Goal: Task Accomplishment & Management: Complete application form

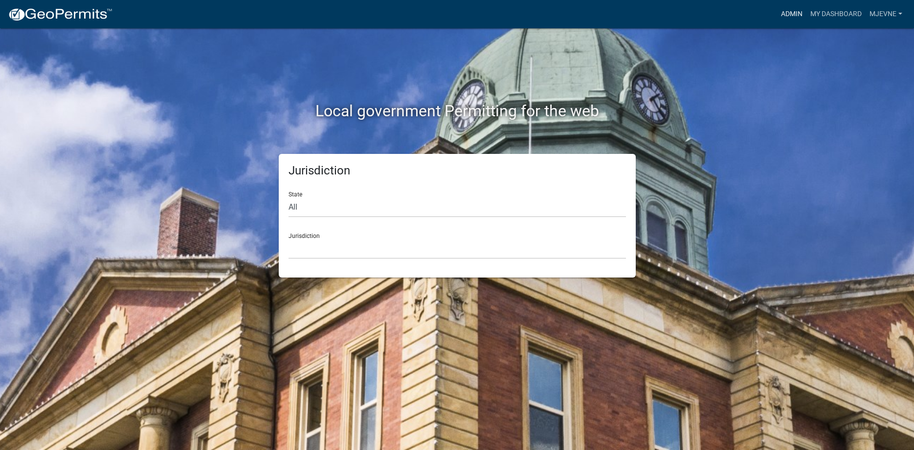
click at [791, 13] on link "Admin" at bounding box center [791, 14] width 29 height 19
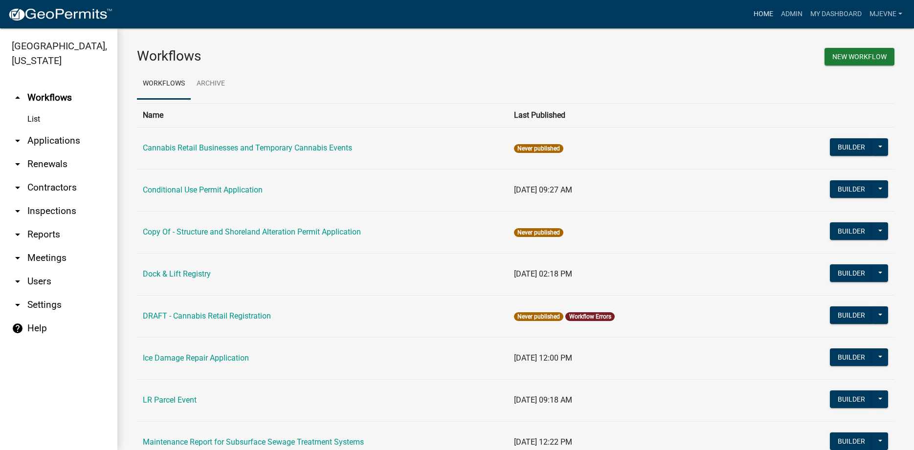
click at [764, 11] on link "Home" at bounding box center [763, 14] width 27 height 19
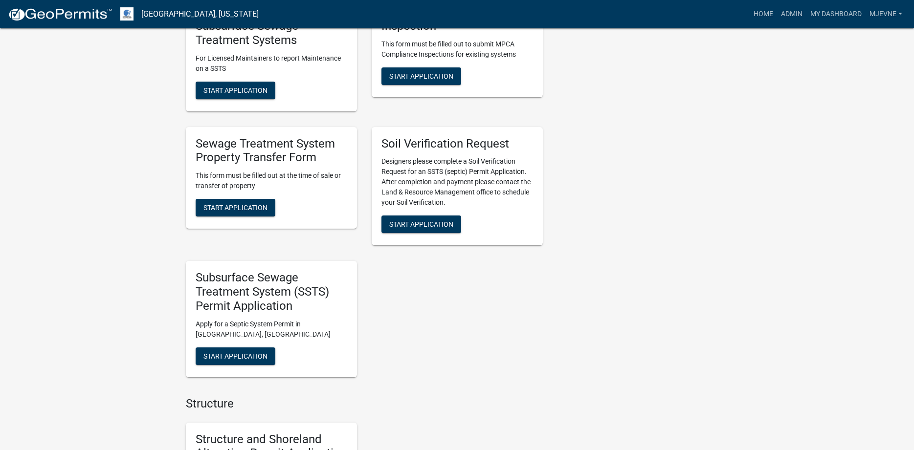
scroll to position [898, 0]
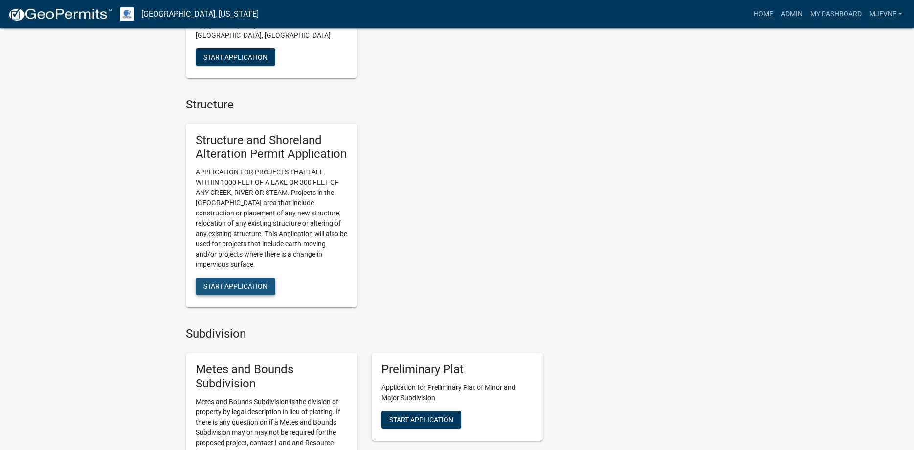
click at [238, 286] on span "Start Application" at bounding box center [235, 287] width 64 height 8
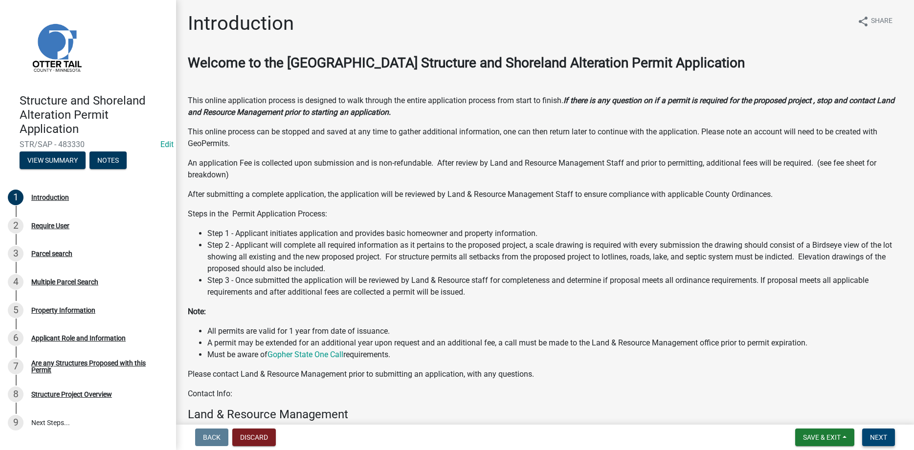
click at [881, 436] on span "Next" at bounding box center [878, 438] width 17 height 8
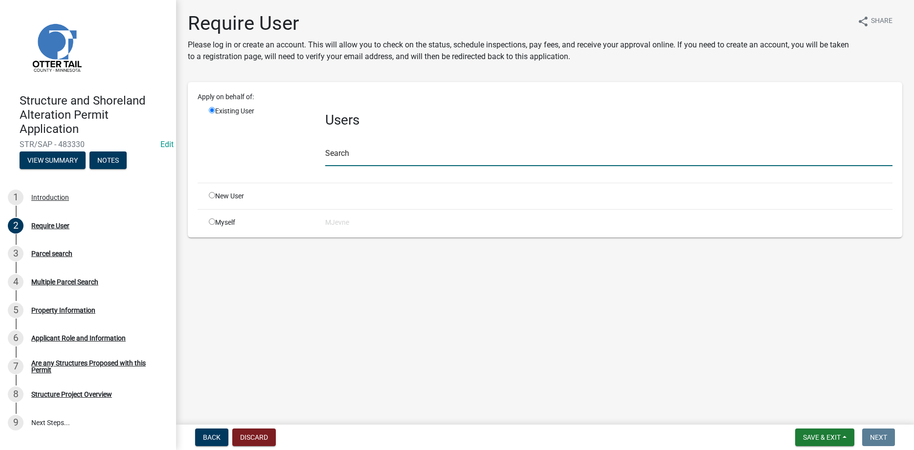
click at [375, 155] on input "text" at bounding box center [608, 156] width 567 height 20
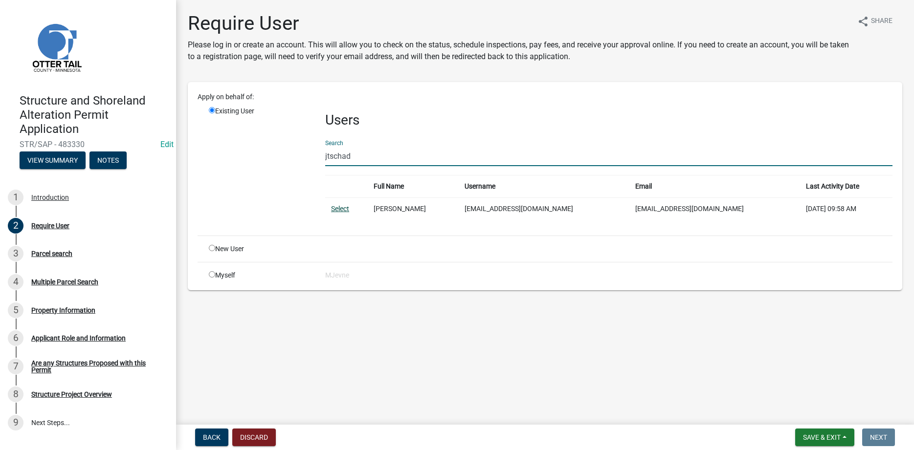
type input "jtschad"
click at [337, 210] on link "Select" at bounding box center [340, 209] width 18 height 8
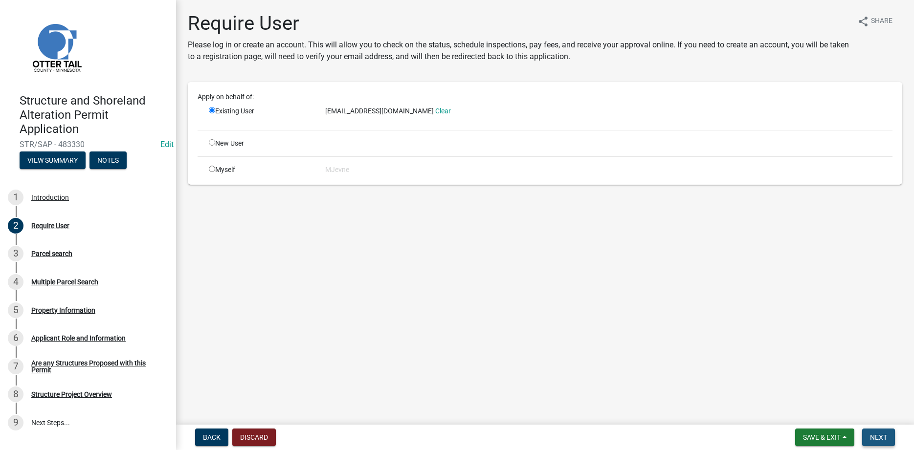
click at [878, 435] on span "Next" at bounding box center [878, 438] width 17 height 8
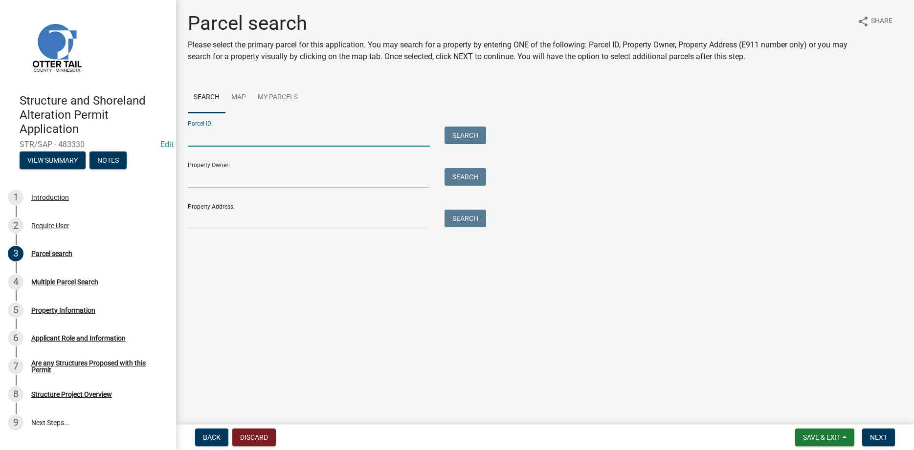
click at [258, 127] on input "Parcel ID:" at bounding box center [309, 137] width 242 height 20
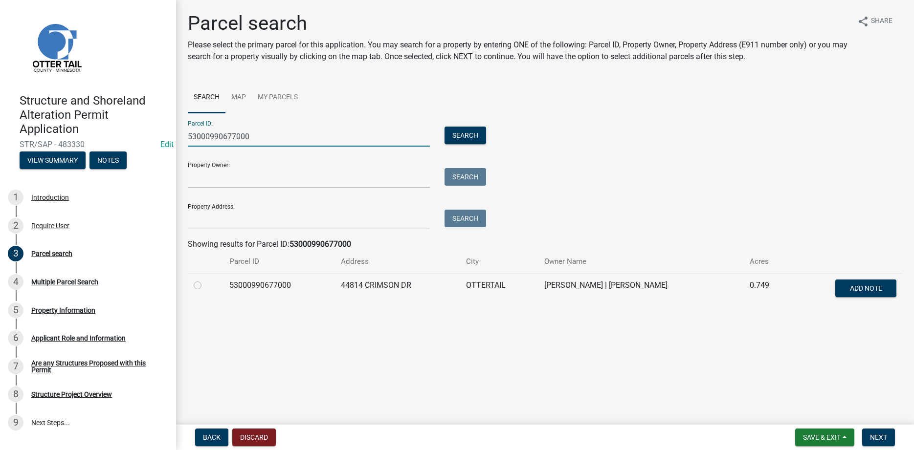
type input "53000990677000"
click at [205, 280] on label at bounding box center [205, 280] width 0 height 0
click at [205, 286] on input "radio" at bounding box center [208, 283] width 6 height 6
radio input "true"
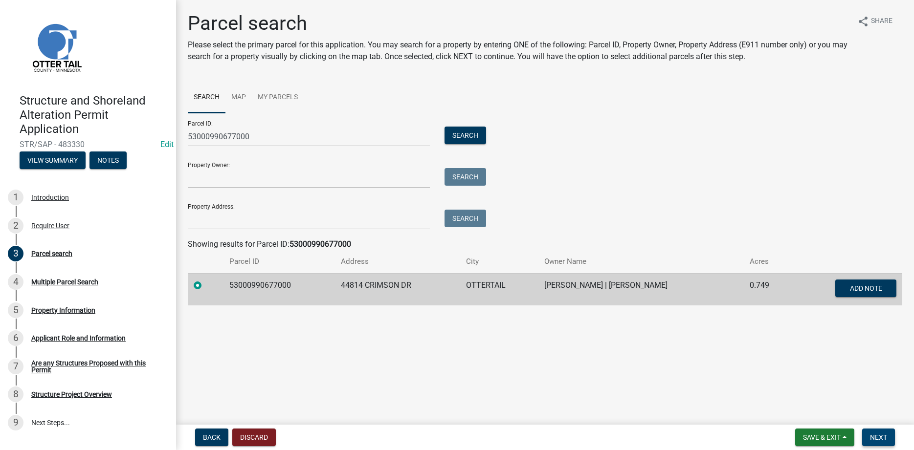
click at [879, 442] on span "Next" at bounding box center [878, 438] width 17 height 8
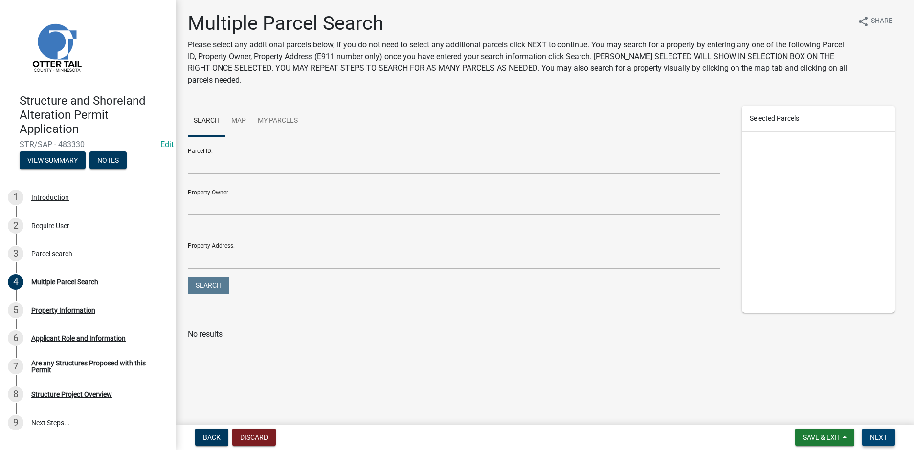
click at [870, 436] on span "Next" at bounding box center [878, 438] width 17 height 8
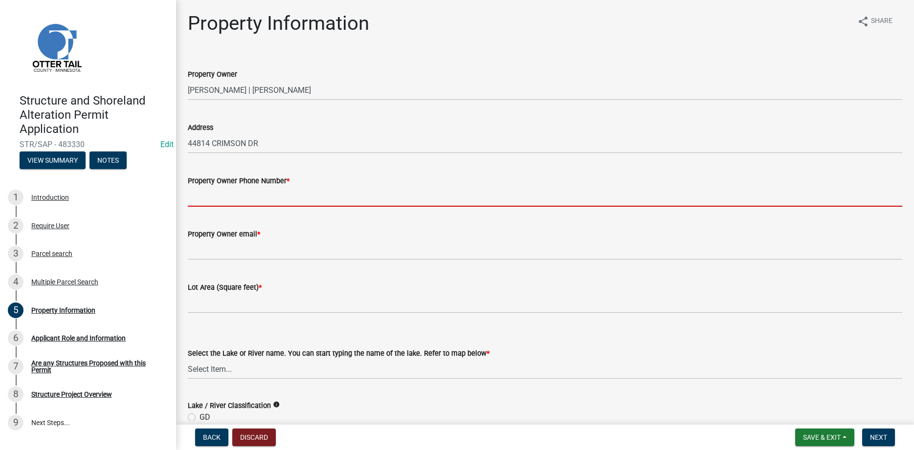
click at [248, 201] on input "Property Owner Phone Number *" at bounding box center [545, 197] width 714 height 20
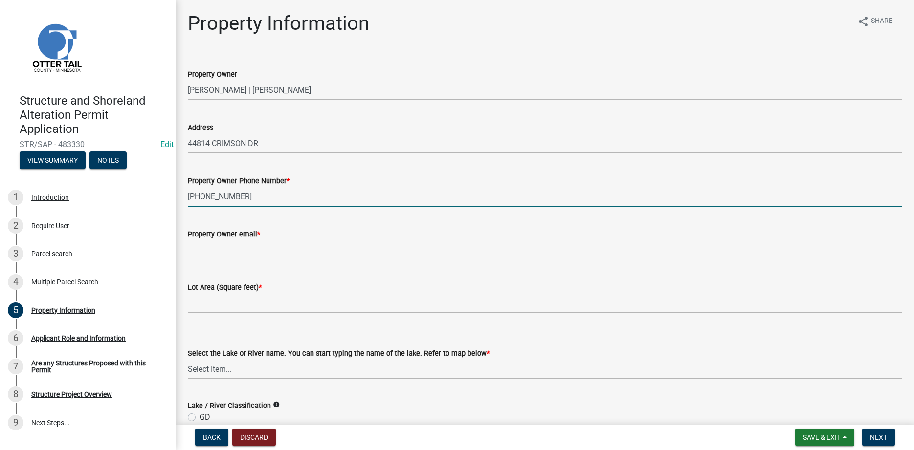
type input "[PHONE_NUMBER]"
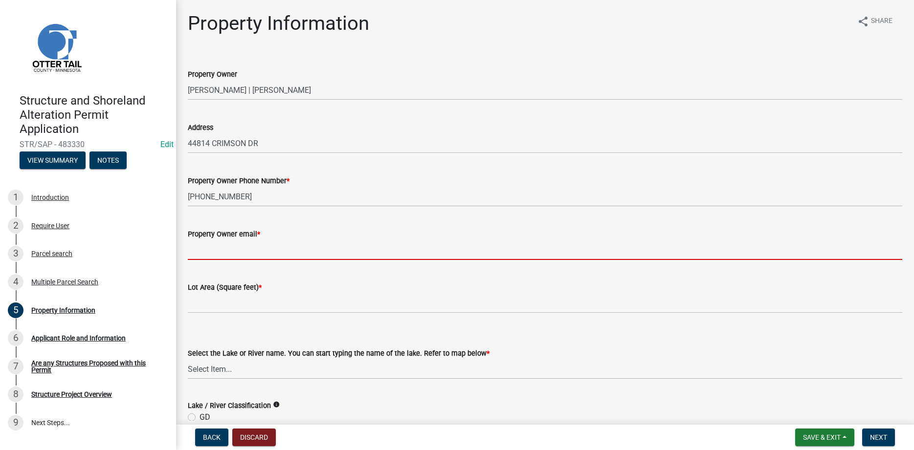
click at [253, 251] on input "Property Owner email *" at bounding box center [545, 250] width 714 height 20
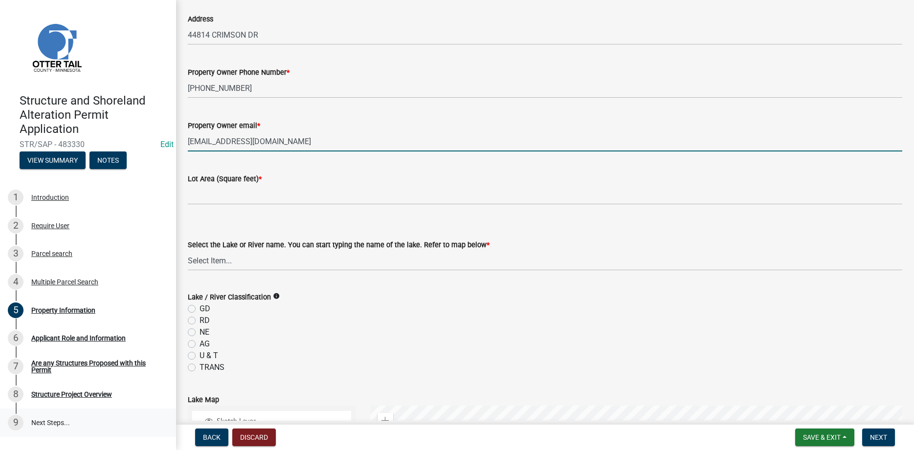
scroll to position [111, 0]
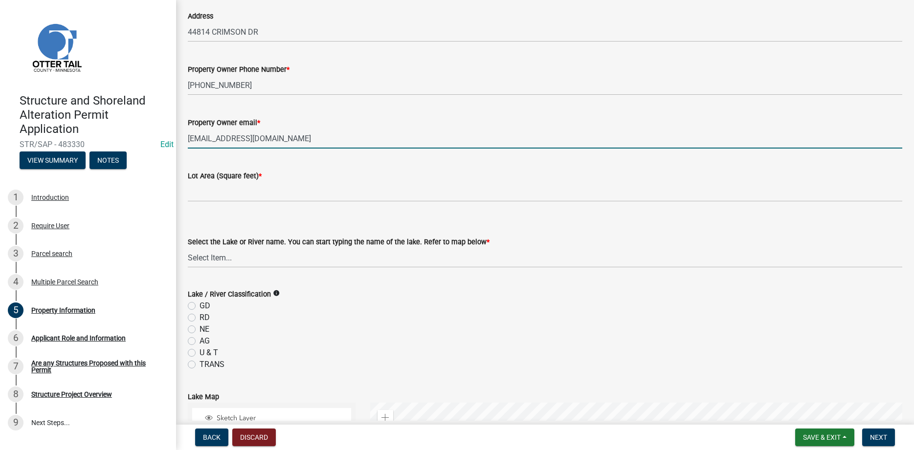
type input "[EMAIL_ADDRESS][DOMAIN_NAME]"
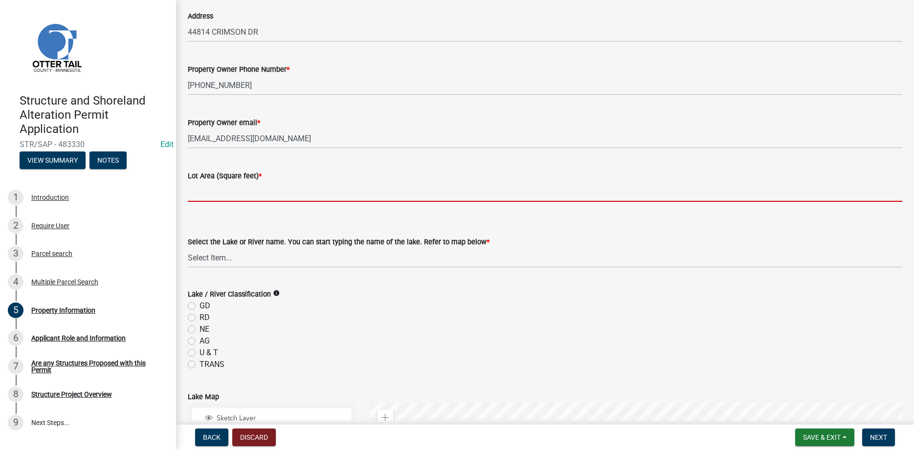
click at [233, 197] on input "text" at bounding box center [545, 192] width 714 height 20
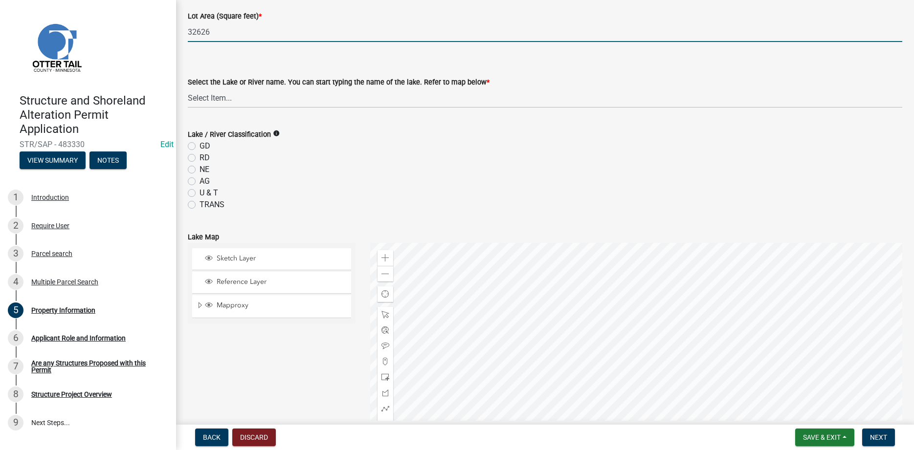
scroll to position [223, 0]
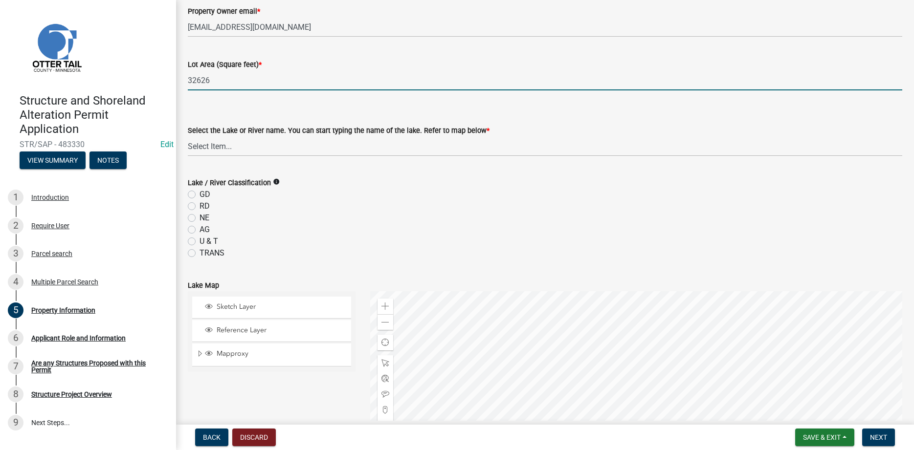
type input "32626"
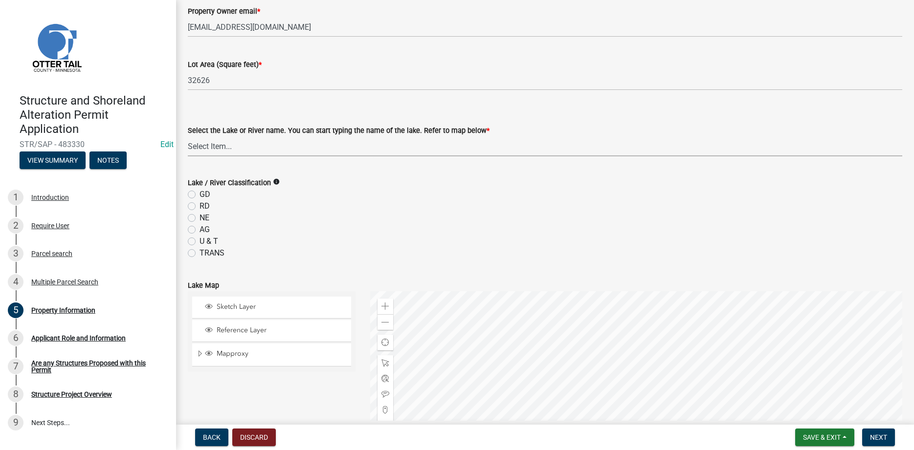
click at [188, 136] on select "Select Item... None [PERSON_NAME] 56-031 [PERSON_NAME] 56-118 [PERSON_NAME] 56-…" at bounding box center [545, 146] width 714 height 20
click option "[PERSON_NAME] 56-209" at bounding box center [0, 0] width 0 height 0
select select "d92b577c-e30d-4f8d-8056-6e76a79eb139"
click at [200, 191] on label "GD" at bounding box center [205, 195] width 11 height 12
click at [200, 191] on input "GD" at bounding box center [203, 192] width 6 height 6
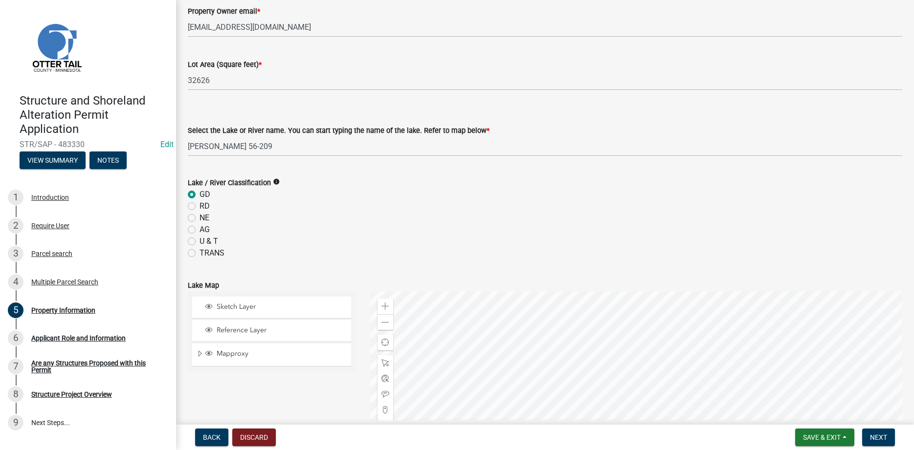
radio input "true"
click at [467, 229] on div "AG" at bounding box center [545, 230] width 714 height 12
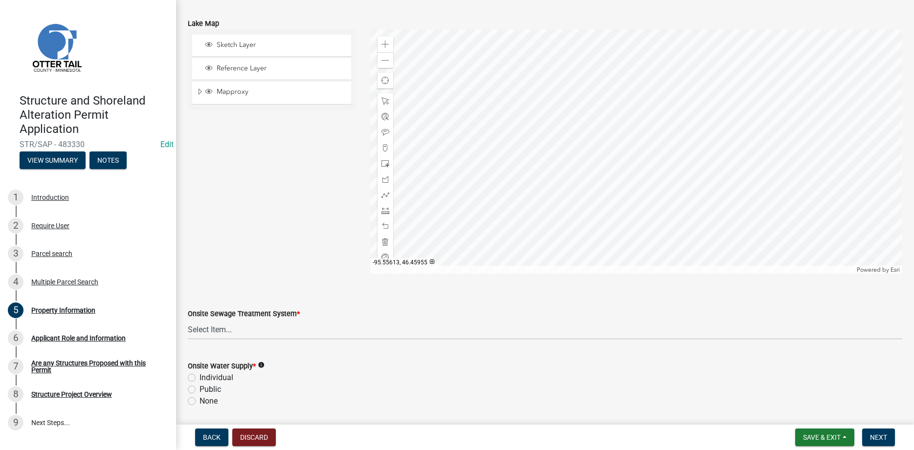
scroll to position [572, 0]
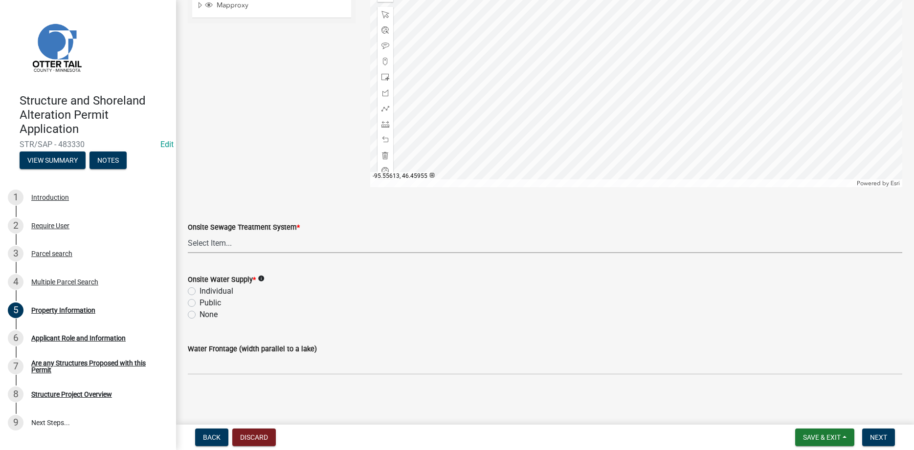
click at [188, 233] on select "Select Item... L&R Certificate of Compliance within 5yrs Compliance Inspection …" at bounding box center [545, 243] width 714 height 20
click option "Non-Dwelling no plumbing" at bounding box center [0, 0] width 0 height 0
select select "536c2d30-81d9-41b4-a753-c6560d717c74"
click at [200, 291] on label "Individual" at bounding box center [217, 292] width 34 height 12
click at [200, 291] on input "Individual" at bounding box center [203, 289] width 6 height 6
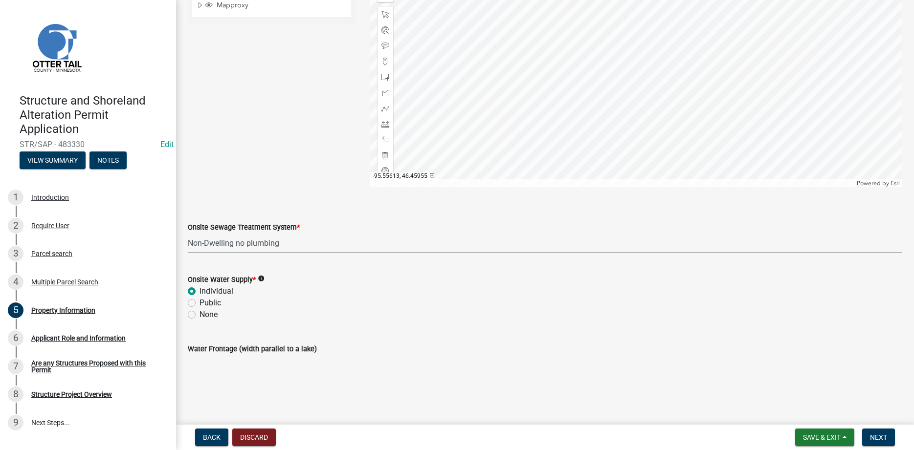
radio input "true"
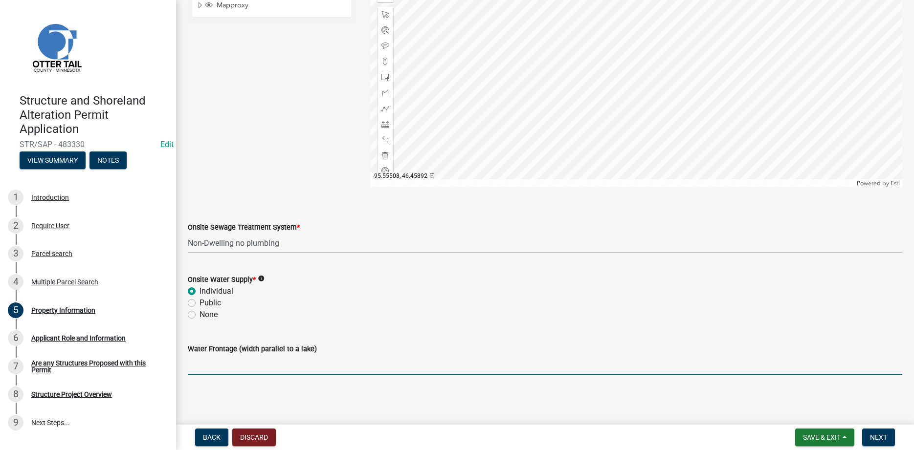
click at [207, 366] on input "Water Frontage (width parallel to a lake)" at bounding box center [545, 365] width 714 height 20
type input "150"
click at [879, 439] on span "Next" at bounding box center [878, 438] width 17 height 8
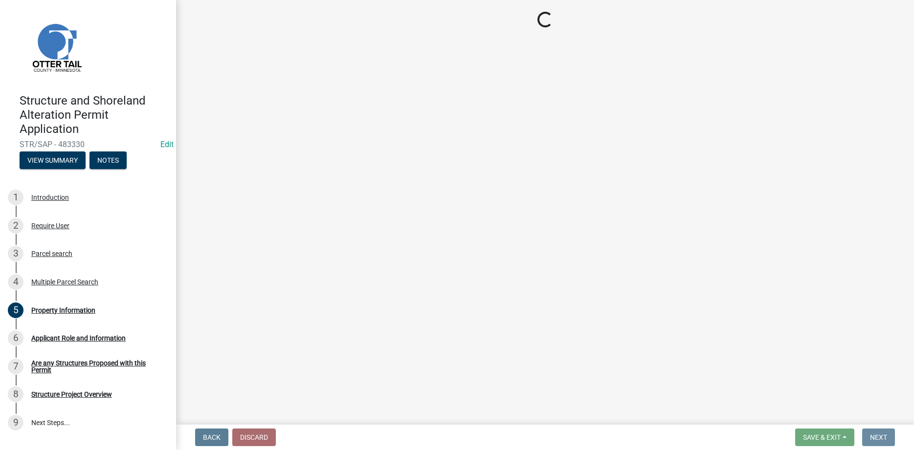
scroll to position [0, 0]
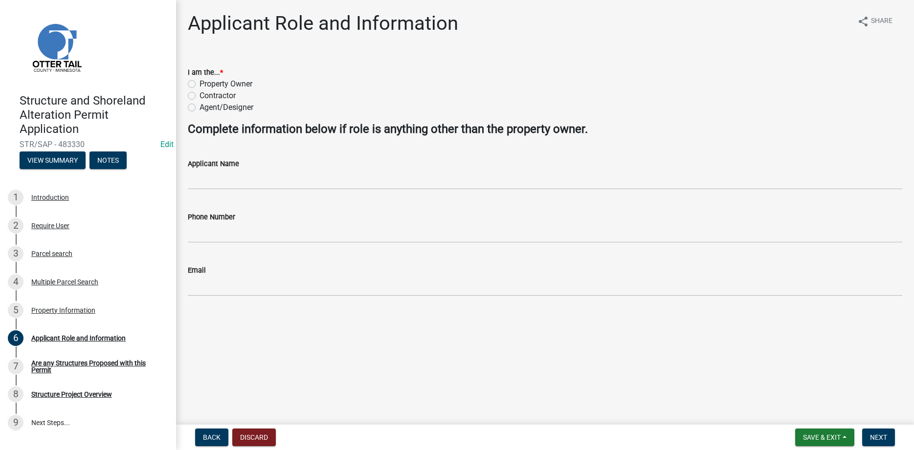
click at [186, 83] on div "I am the... * Property Owner Contractor Agent/Designer" at bounding box center [544, 84] width 729 height 59
click at [200, 86] on label "Property Owner" at bounding box center [226, 84] width 53 height 12
click at [200, 85] on input "Property Owner" at bounding box center [203, 81] width 6 height 6
radio input "true"
click at [880, 434] on span "Next" at bounding box center [878, 438] width 17 height 8
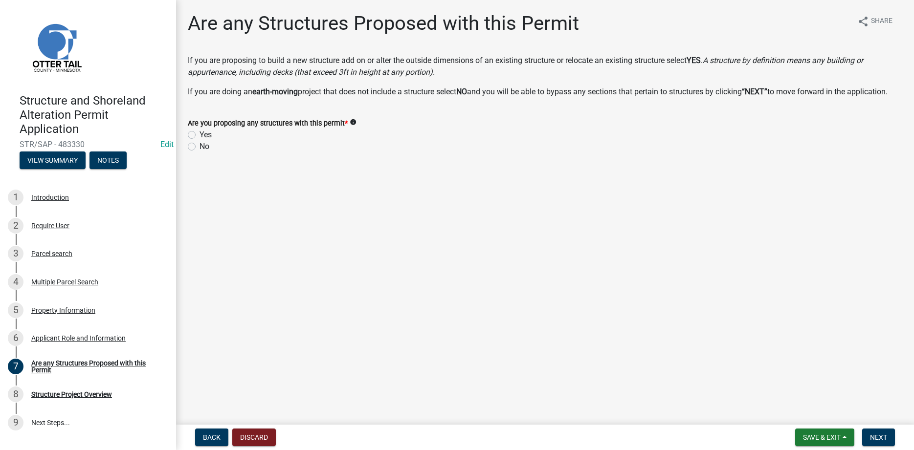
click at [200, 141] on label "Yes" at bounding box center [206, 135] width 12 height 12
click at [200, 135] on input "Yes" at bounding box center [203, 132] width 6 height 6
radio input "true"
click at [878, 435] on span "Next" at bounding box center [878, 438] width 17 height 8
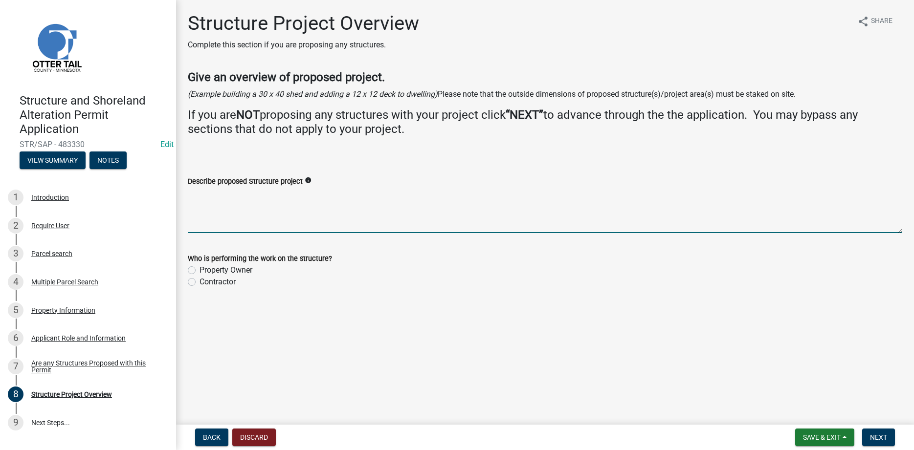
click at [252, 208] on textarea "Describe proposed Structure project" at bounding box center [545, 210] width 714 height 46
type textarea "24x32 pole building"
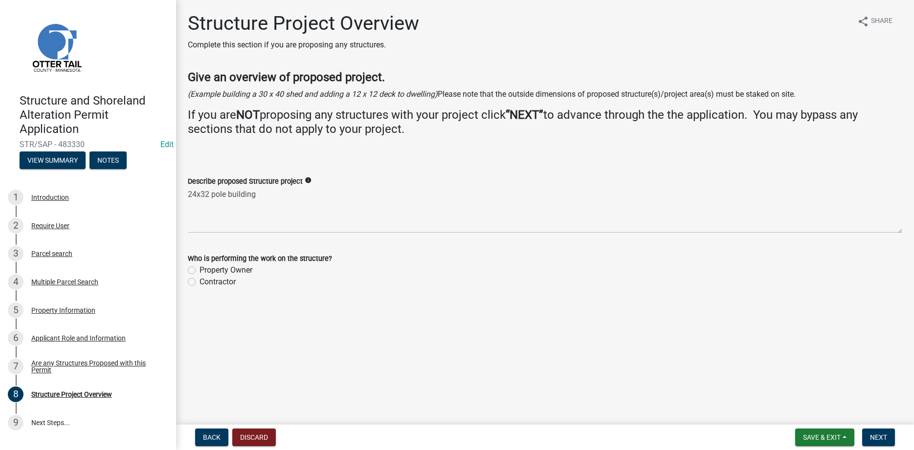
click at [200, 271] on label "Property Owner" at bounding box center [226, 271] width 53 height 12
click at [200, 271] on input "Property Owner" at bounding box center [203, 268] width 6 height 6
radio input "true"
click at [877, 442] on button "Next" at bounding box center [878, 438] width 33 height 18
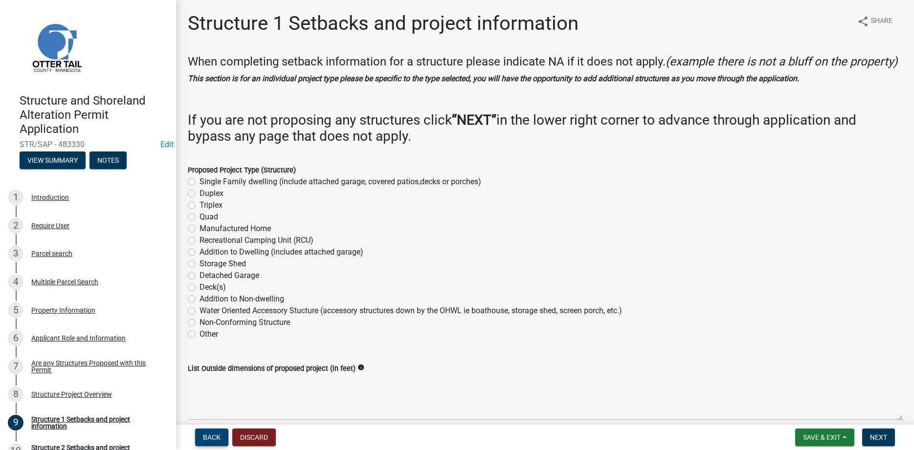
click at [209, 440] on span "Back" at bounding box center [212, 438] width 18 height 8
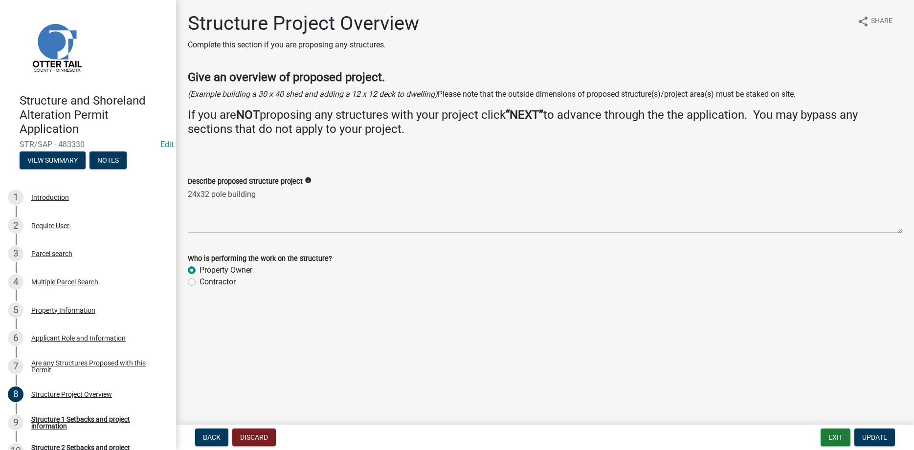
click at [200, 283] on label "Contractor" at bounding box center [218, 282] width 36 height 12
click at [200, 283] on input "Contractor" at bounding box center [203, 279] width 6 height 6
radio input "true"
click at [883, 439] on span "Update" at bounding box center [874, 438] width 25 height 8
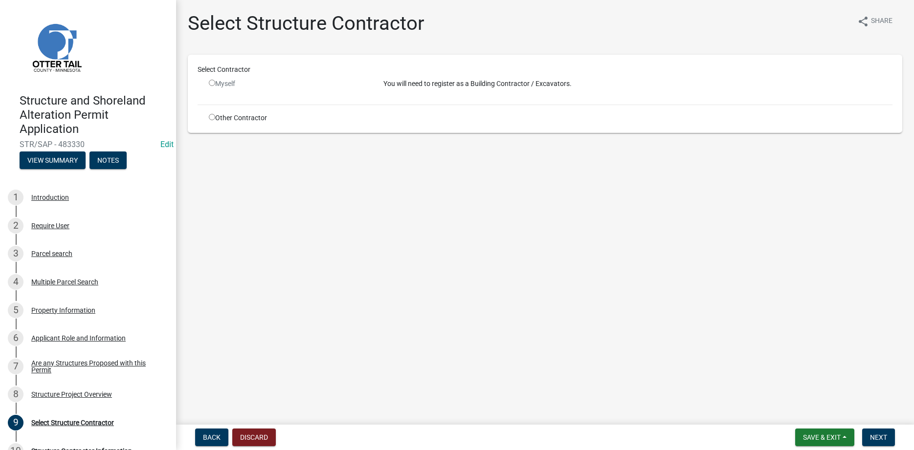
click at [209, 119] on input "radio" at bounding box center [212, 117] width 6 height 6
radio input "true"
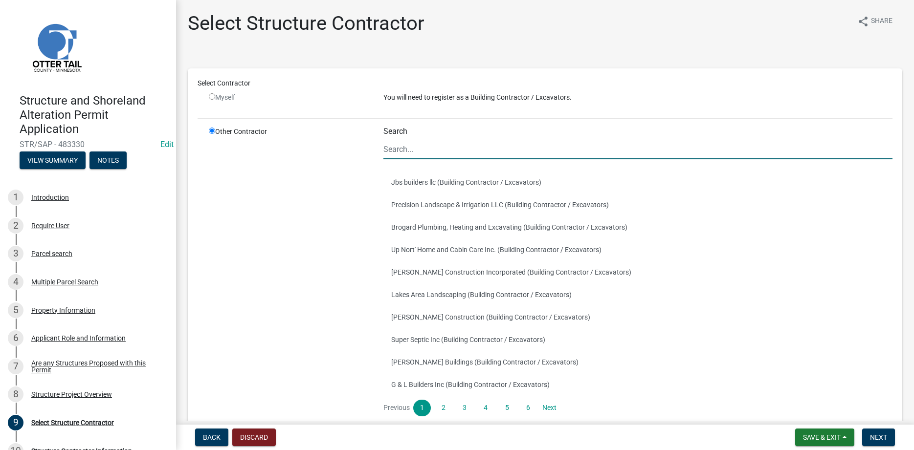
click at [394, 152] on input "Search" at bounding box center [637, 149] width 509 height 20
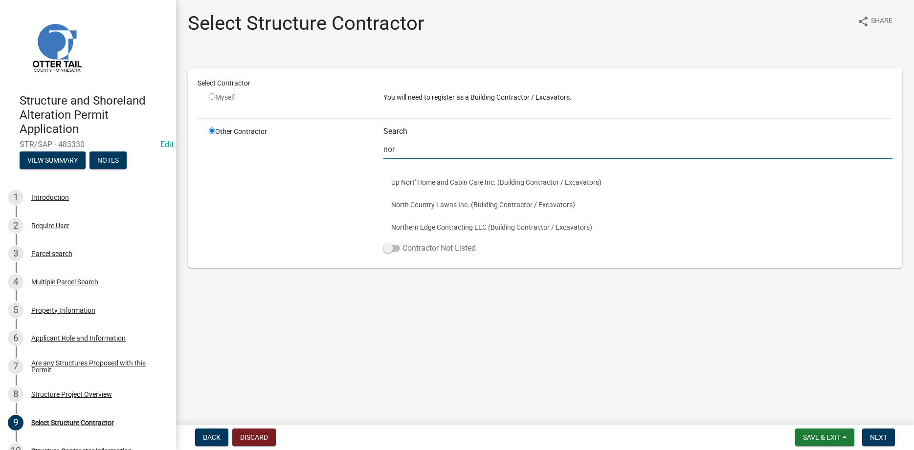
type input "nor"
click at [394, 249] on span at bounding box center [391, 248] width 17 height 7
click at [402, 243] on input "Contractor Not Listed" at bounding box center [402, 243] width 0 height 0
click at [878, 434] on span "Next" at bounding box center [878, 438] width 17 height 8
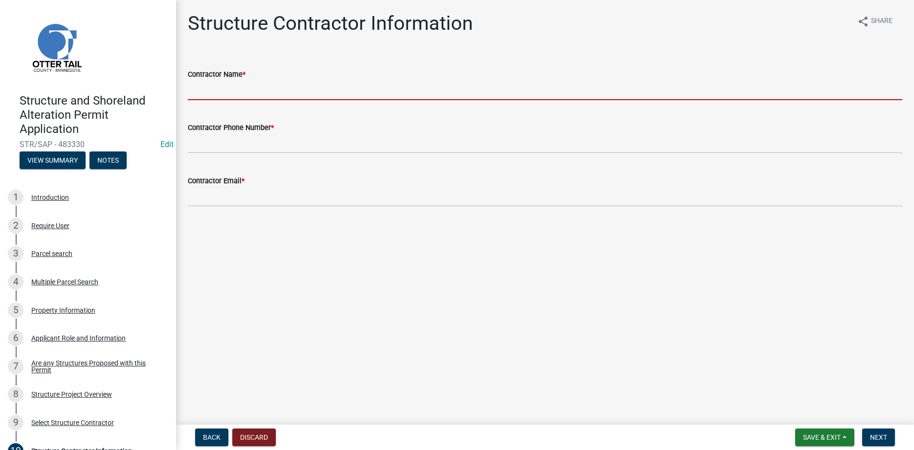
click at [265, 97] on input "Contractor Name *" at bounding box center [545, 90] width 714 height 20
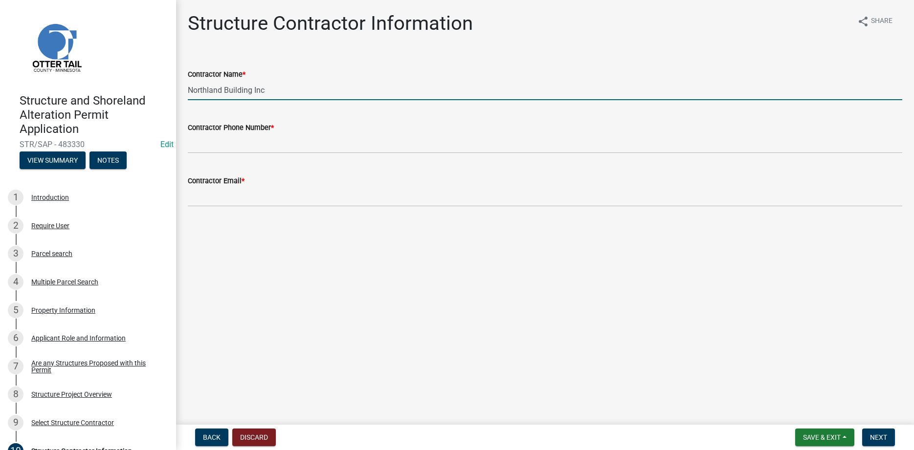
type input "Northland Building Inc"
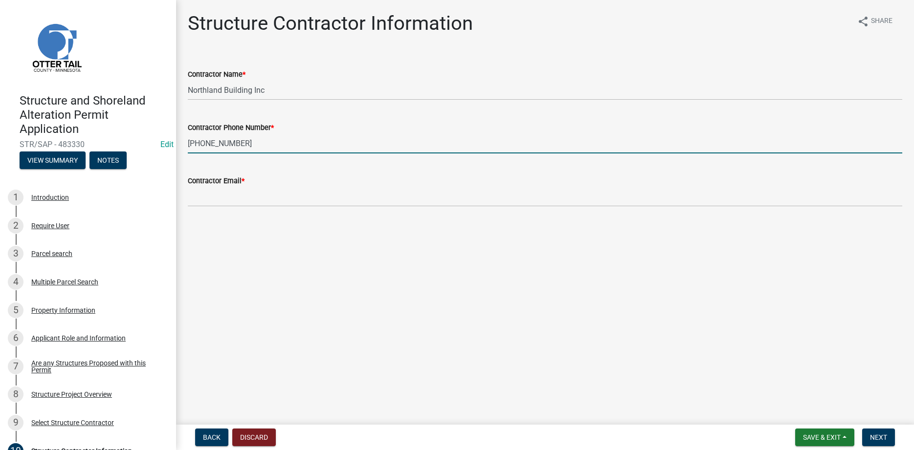
type input "[PHONE_NUMBER]"
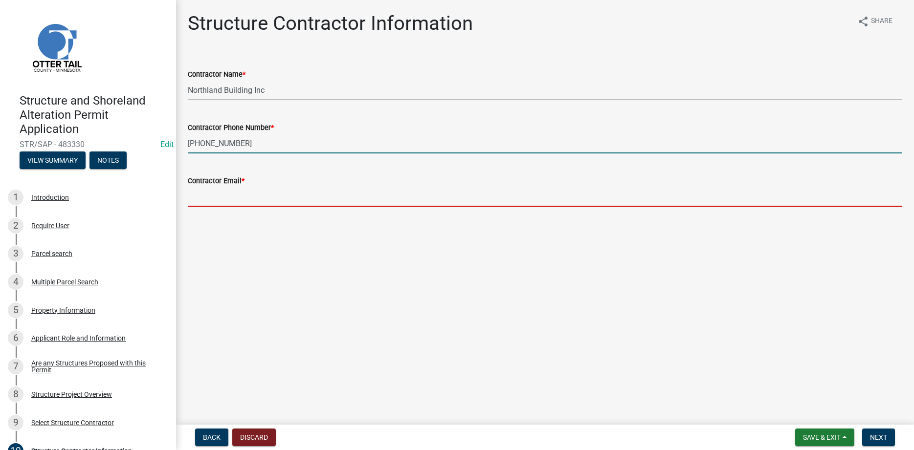
click at [258, 194] on input "Contractor Email *" at bounding box center [545, 197] width 714 height 20
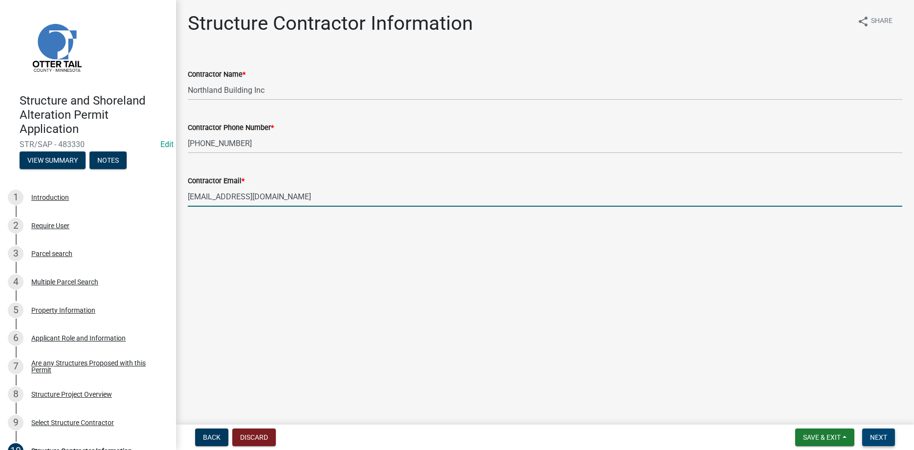
type input "[EMAIL_ADDRESS][DOMAIN_NAME]"
click at [881, 443] on button "Next" at bounding box center [878, 438] width 33 height 18
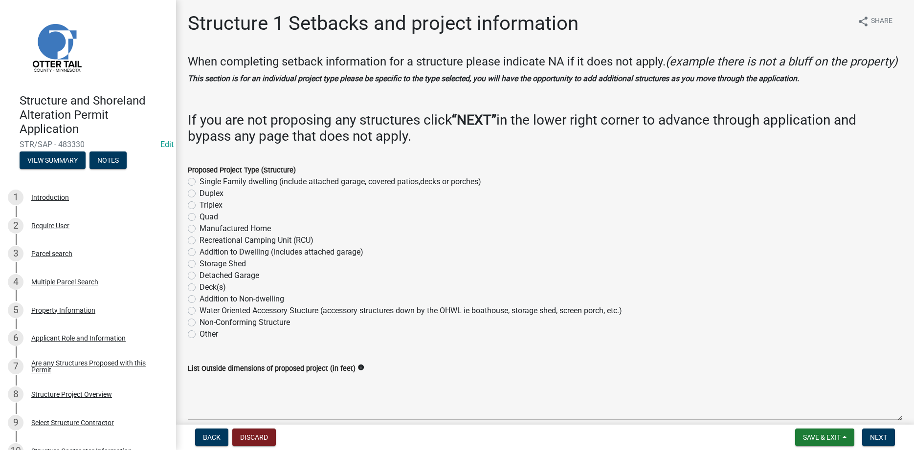
click at [200, 270] on label "Storage Shed" at bounding box center [223, 264] width 46 height 12
click at [200, 265] on input "Storage Shed" at bounding box center [203, 261] width 6 height 6
radio input "true"
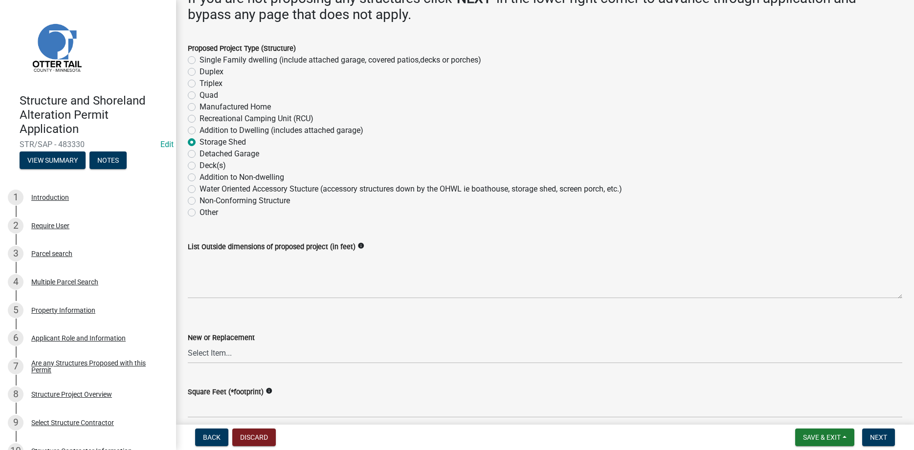
scroll to position [223, 0]
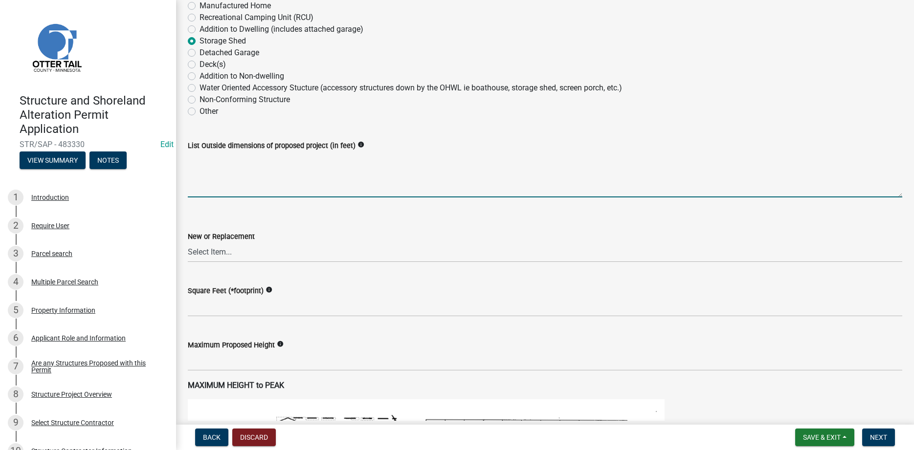
click at [247, 191] on textarea "List Outside dimensions of proposed project (in feet)" at bounding box center [545, 175] width 714 height 46
type textarea "24x32"
click at [188, 243] on select "Select Item... New Replacement" at bounding box center [545, 253] width 714 height 20
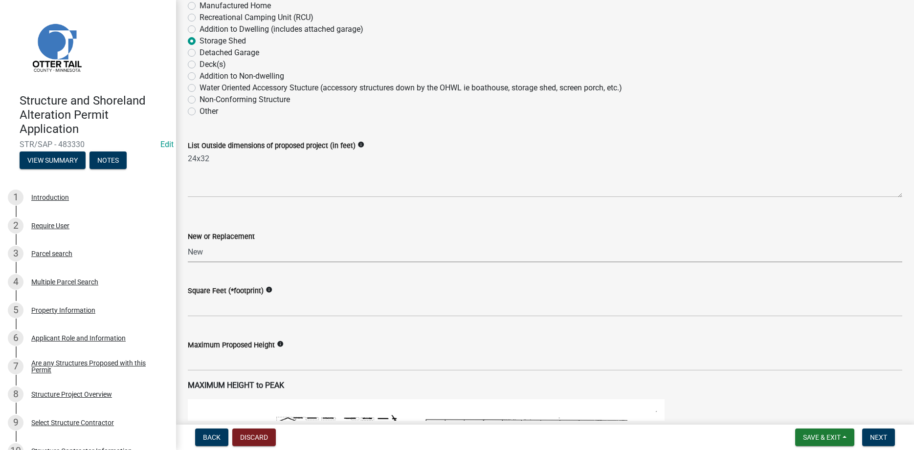
click option "New" at bounding box center [0, 0] width 0 height 0
select select "c185e313-3403-4239-bd61-bb563c58a77a"
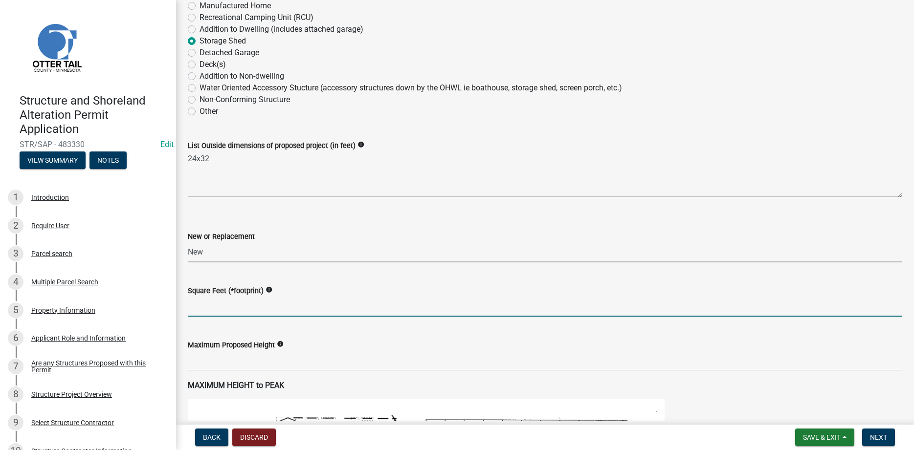
click at [221, 317] on input "text" at bounding box center [545, 307] width 714 height 20
type input "768"
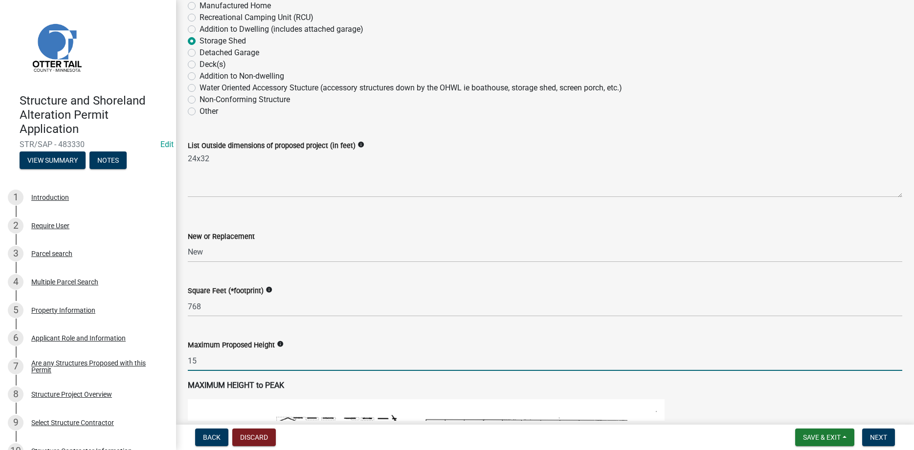
type input "15"
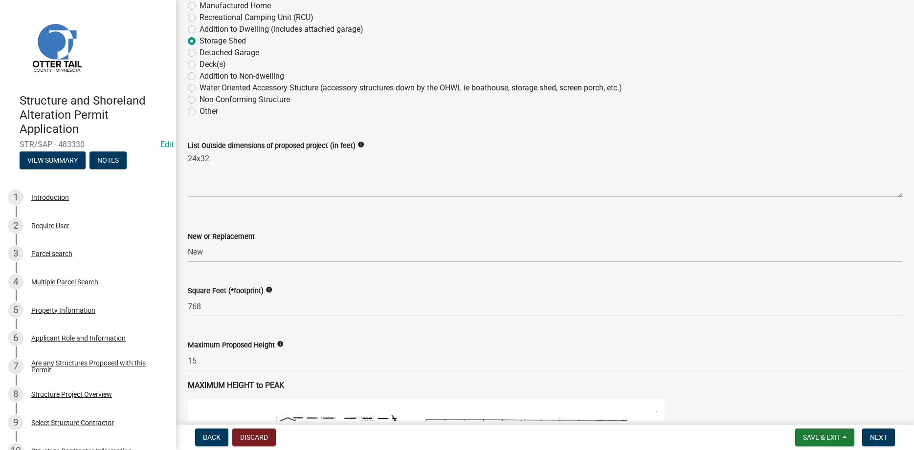
scroll to position [629, 0]
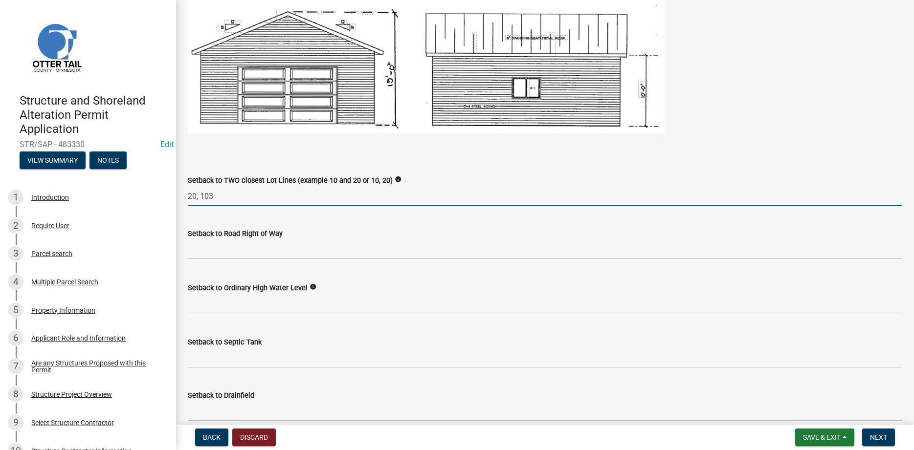
type input "20, 103"
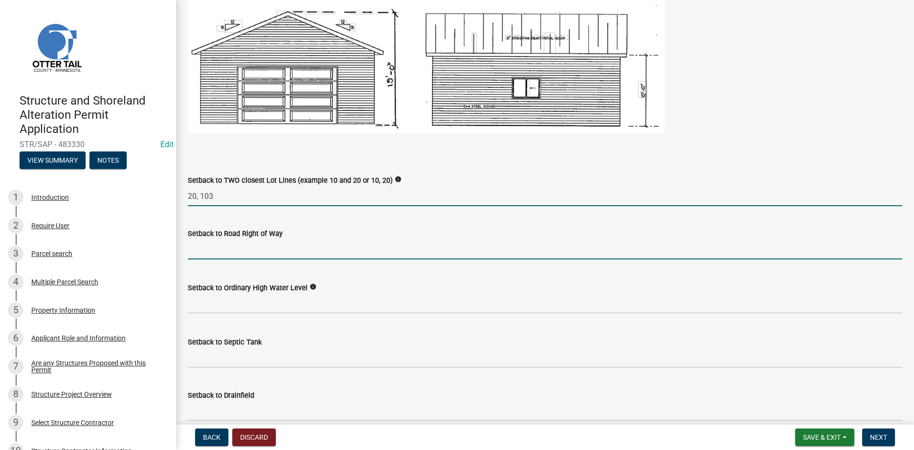
click at [232, 260] on input "text" at bounding box center [545, 250] width 714 height 20
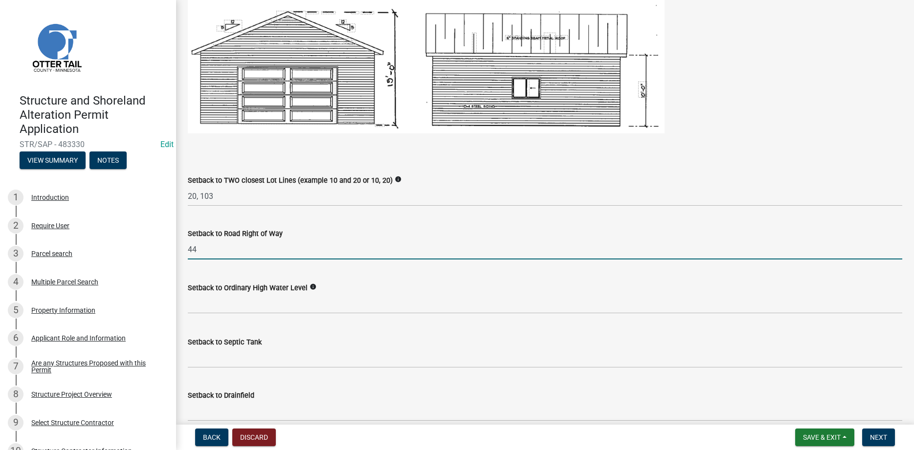
type input "44"
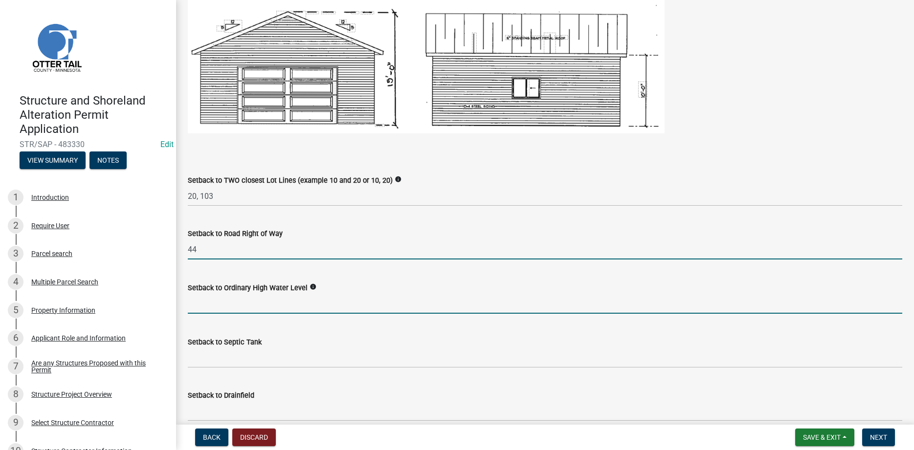
click at [255, 314] on input "text" at bounding box center [545, 304] width 714 height 20
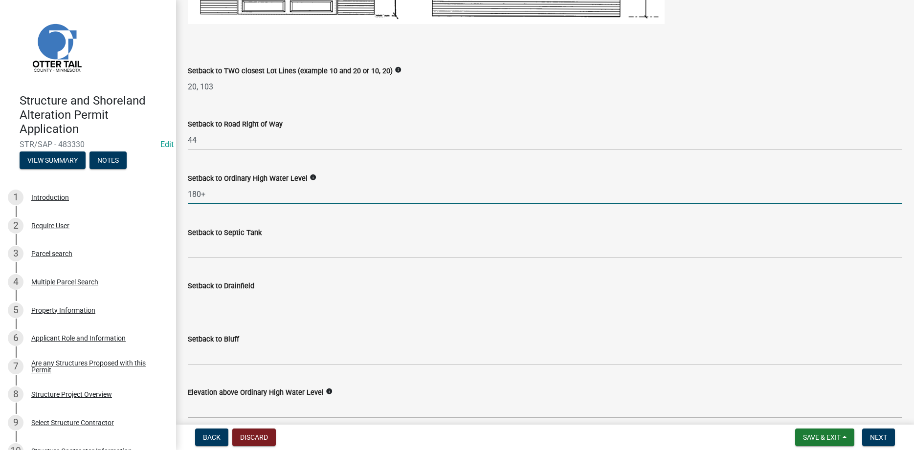
scroll to position [741, 0]
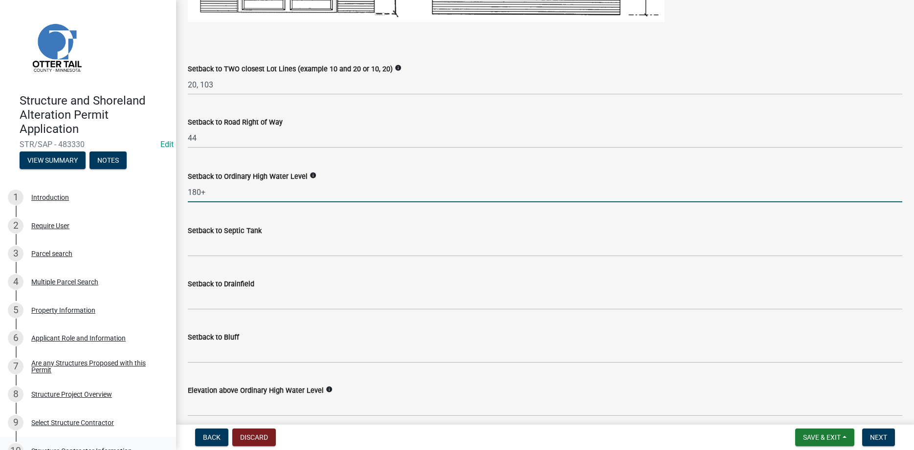
type input "180"
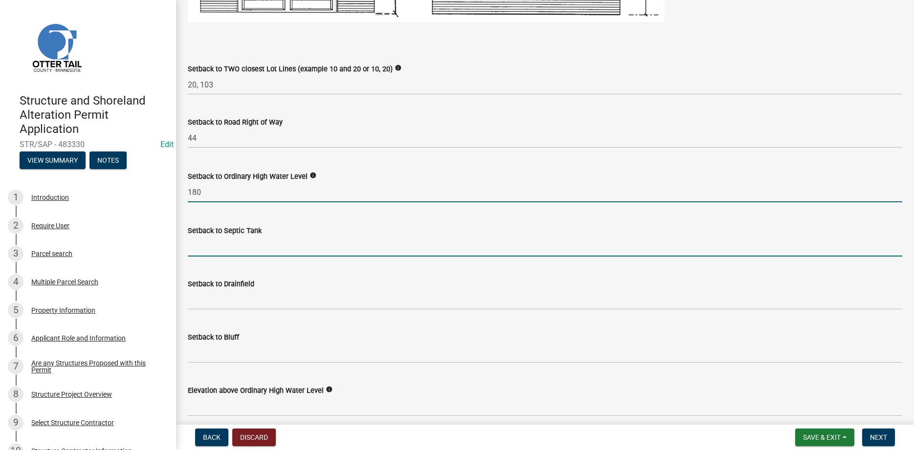
click at [199, 257] on input "Setback to Septic Tank" at bounding box center [545, 247] width 714 height 20
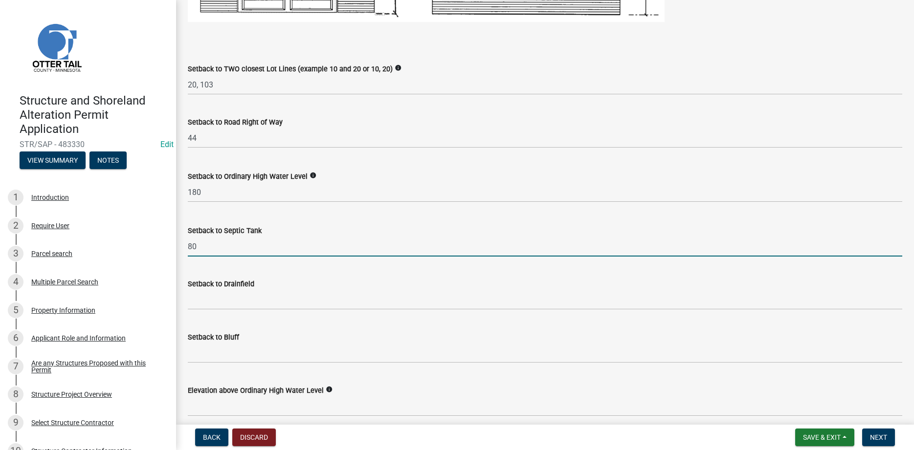
type input "80"
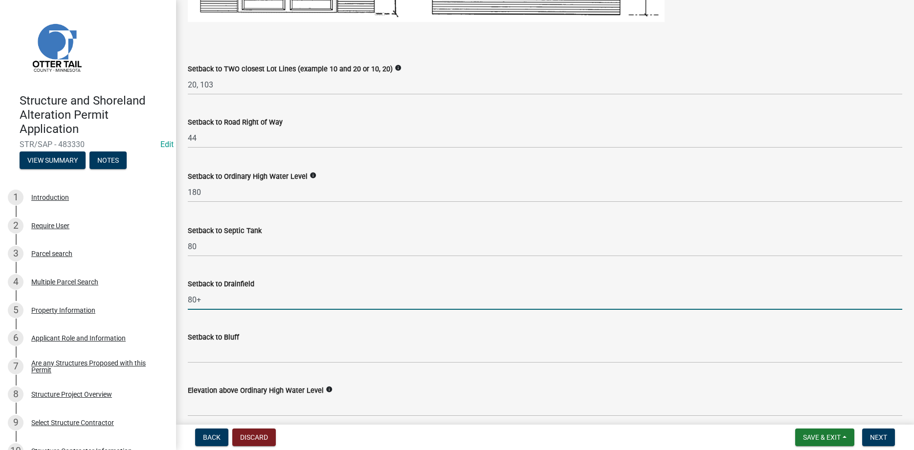
type input "80+"
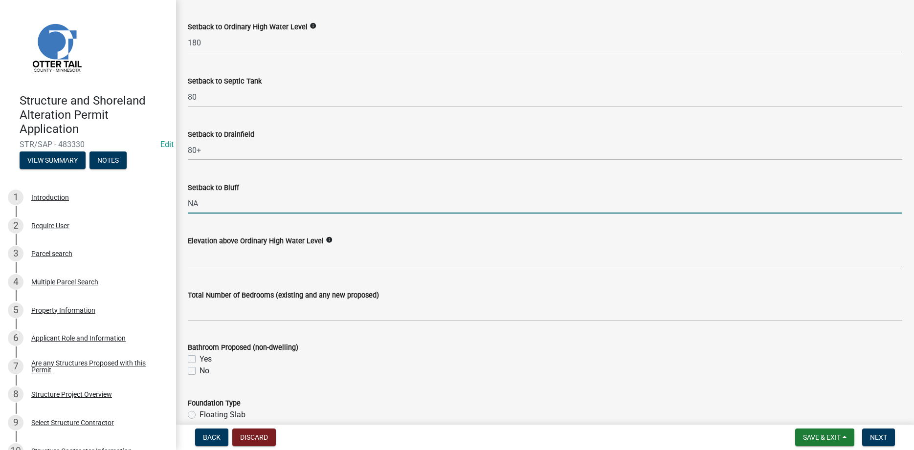
scroll to position [908, 0]
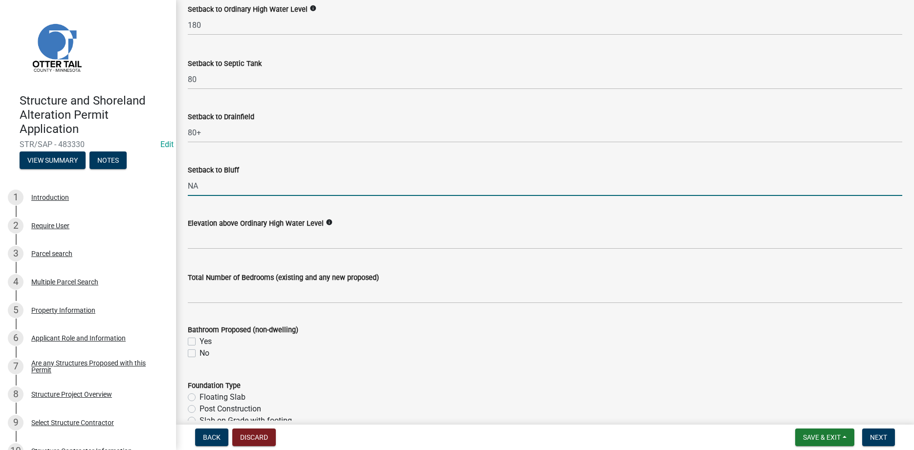
type input "NA"
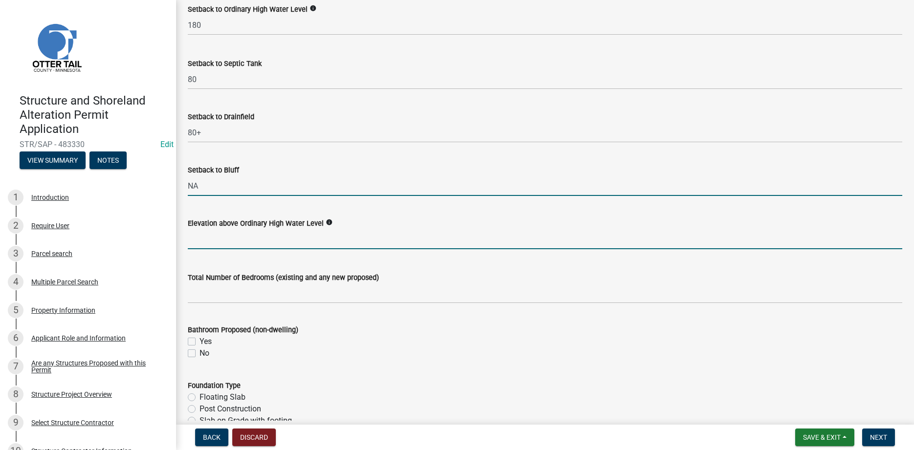
click at [198, 249] on input "text" at bounding box center [545, 239] width 714 height 20
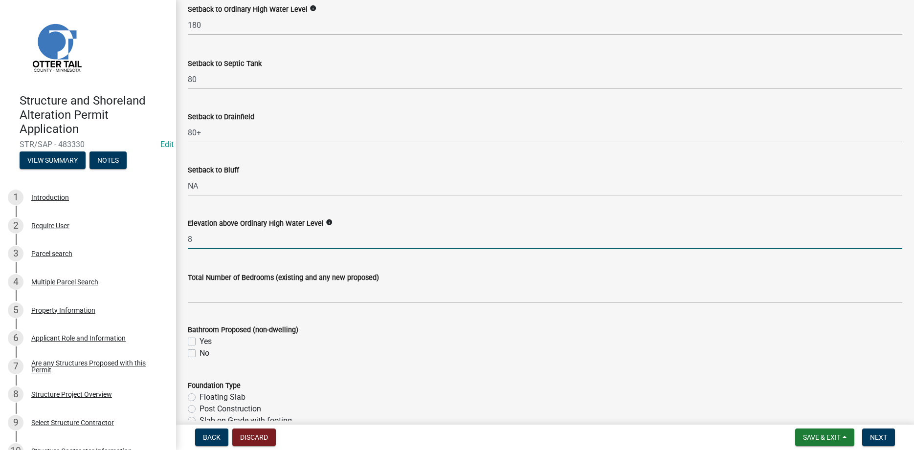
type input "8"
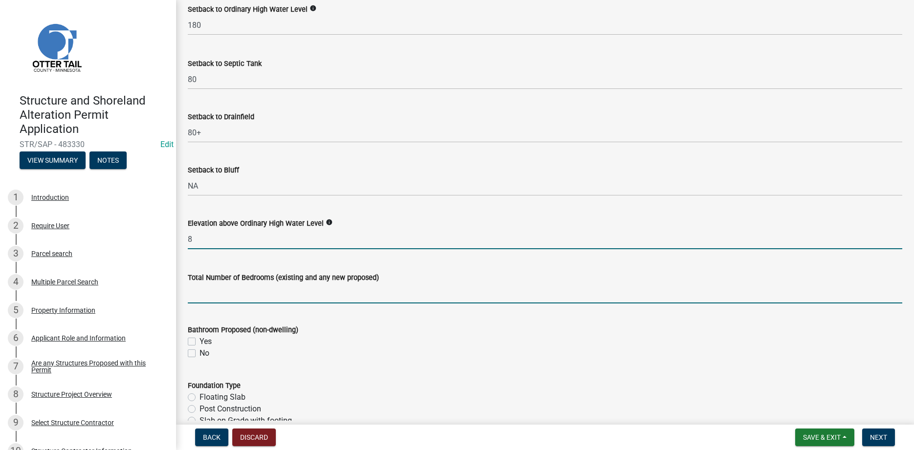
click at [230, 304] on input "text" at bounding box center [545, 294] width 714 height 20
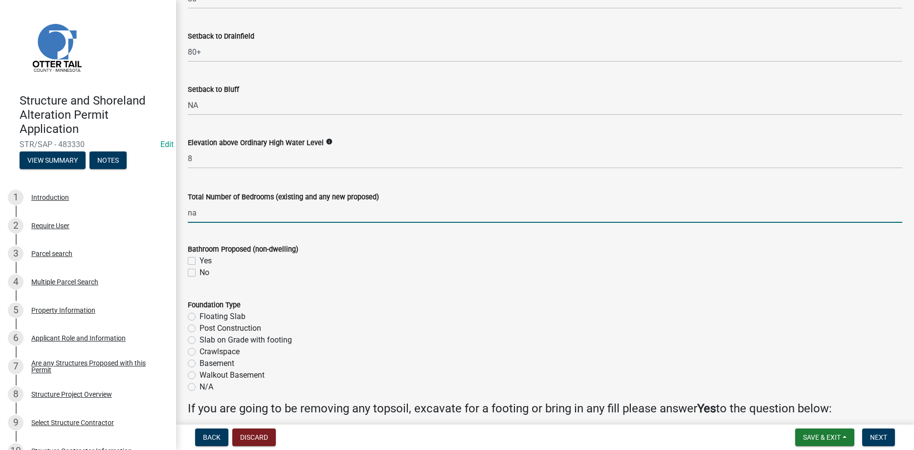
scroll to position [1075, 0]
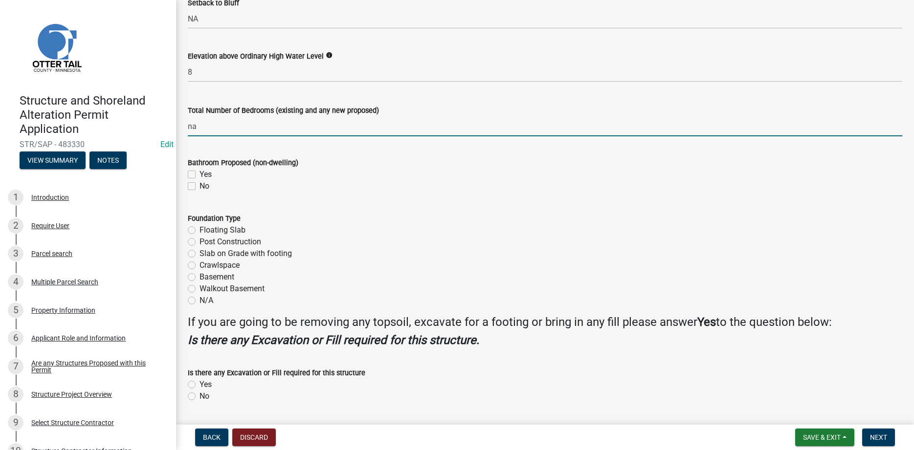
type input "0"
click at [200, 192] on label "No" at bounding box center [205, 186] width 10 height 12
click at [200, 187] on input "No" at bounding box center [203, 183] width 6 height 6
checkbox input "true"
checkbox input "false"
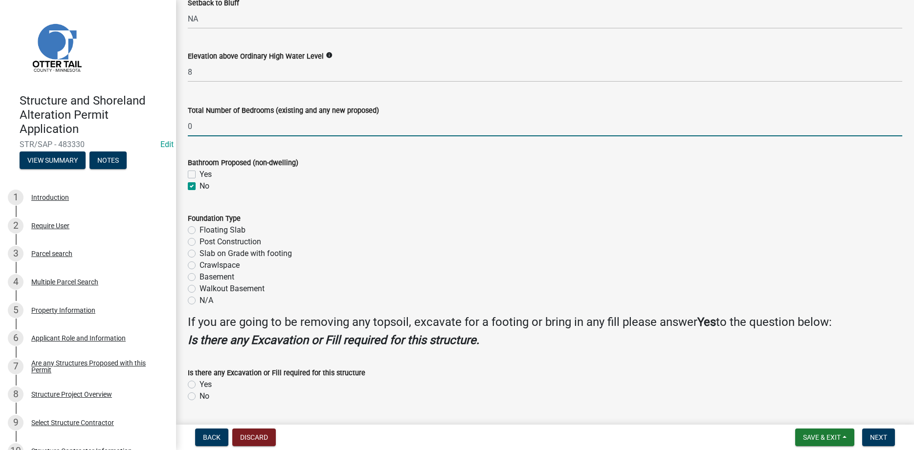
checkbox input "true"
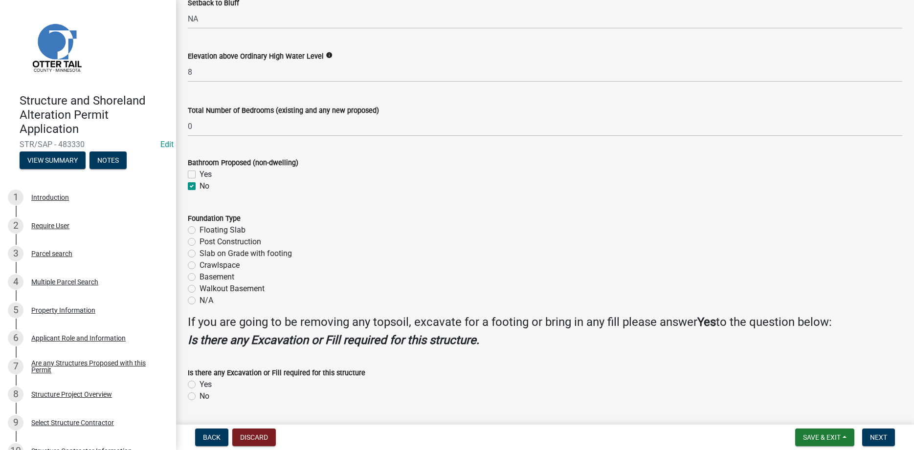
click at [200, 248] on label "Post Construction" at bounding box center [231, 242] width 62 height 12
click at [200, 243] on input "Post Construction" at bounding box center [203, 239] width 6 height 6
radio input "true"
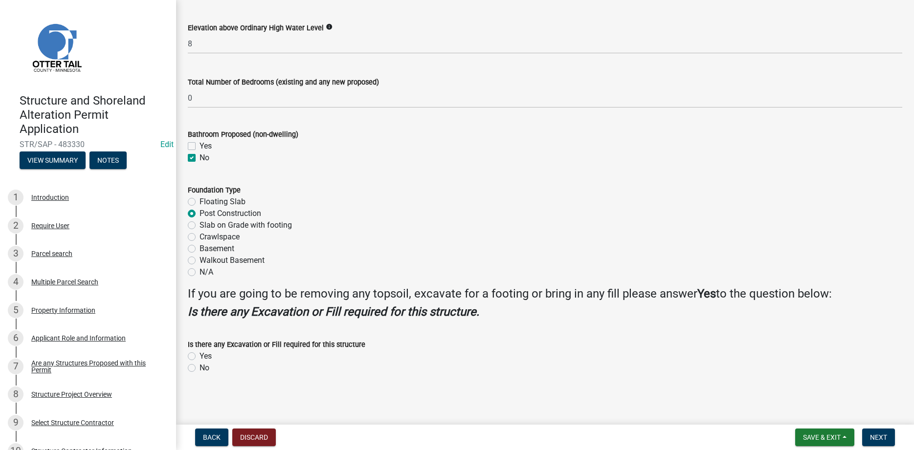
click at [200, 354] on label "Yes" at bounding box center [206, 357] width 12 height 12
click at [200, 354] on input "Yes" at bounding box center [203, 354] width 6 height 6
radio input "true"
click at [879, 440] on span "Next" at bounding box center [878, 438] width 17 height 8
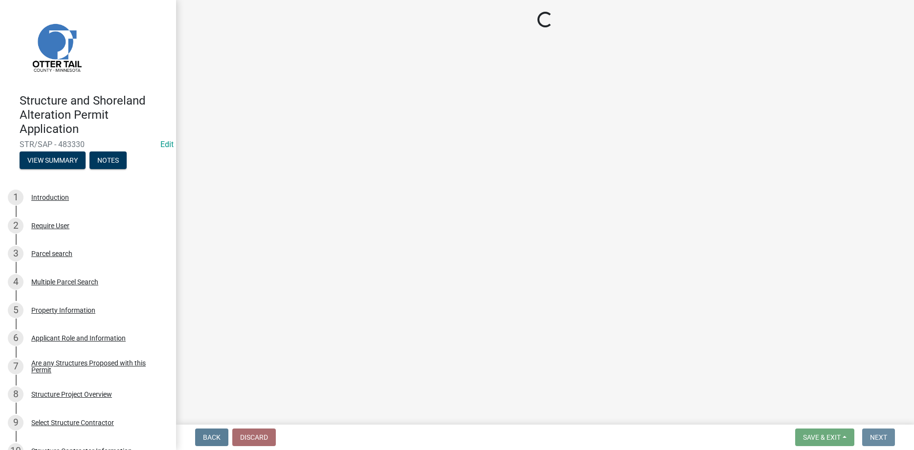
scroll to position [0, 0]
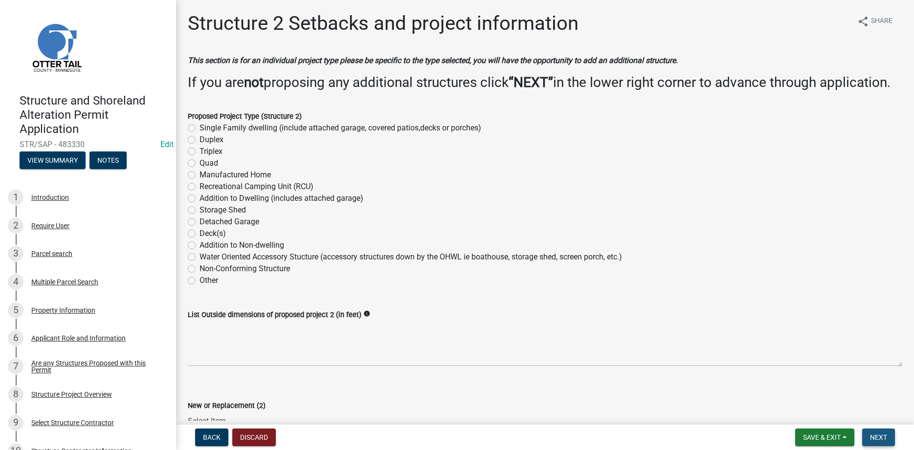
click at [881, 438] on span "Next" at bounding box center [878, 438] width 17 height 8
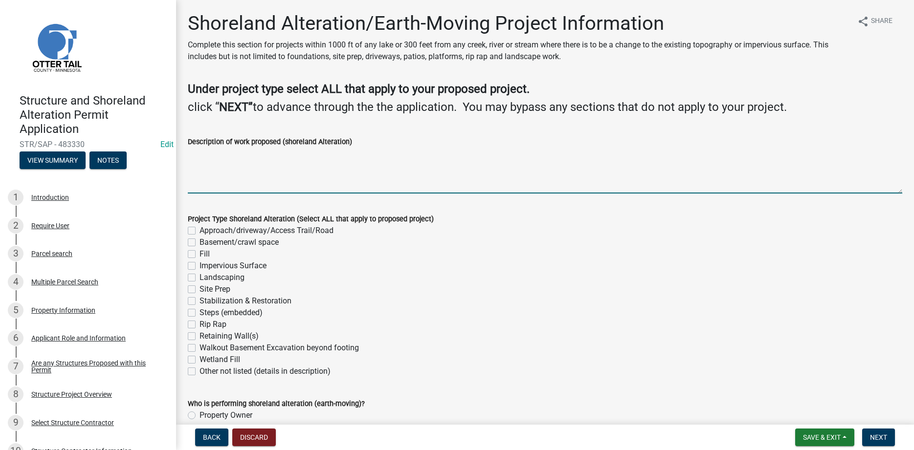
click at [286, 176] on textarea "Description of work proposed (shoreland Alteration)" at bounding box center [545, 171] width 714 height 46
type textarea "s"
type textarea "remove topsoil to prep for class V or sand"
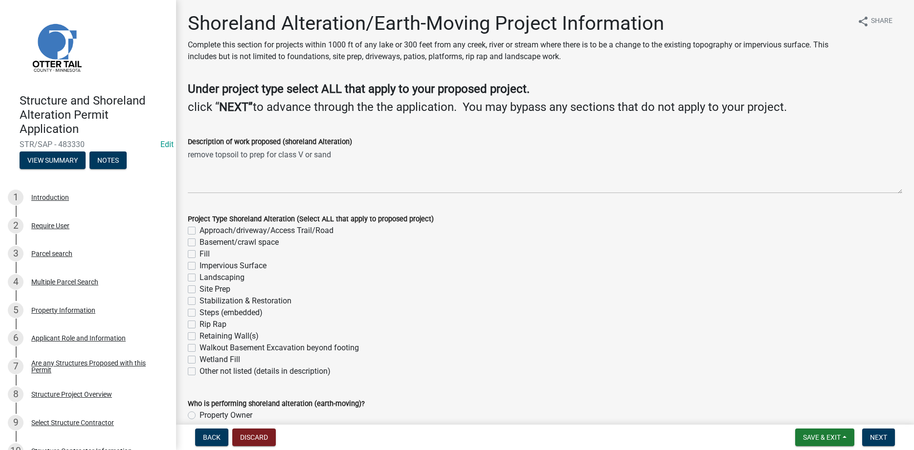
click at [200, 290] on label "Site Prep" at bounding box center [215, 290] width 31 height 12
click at [200, 290] on input "Site Prep" at bounding box center [203, 287] width 6 height 6
checkbox input "true"
checkbox input "false"
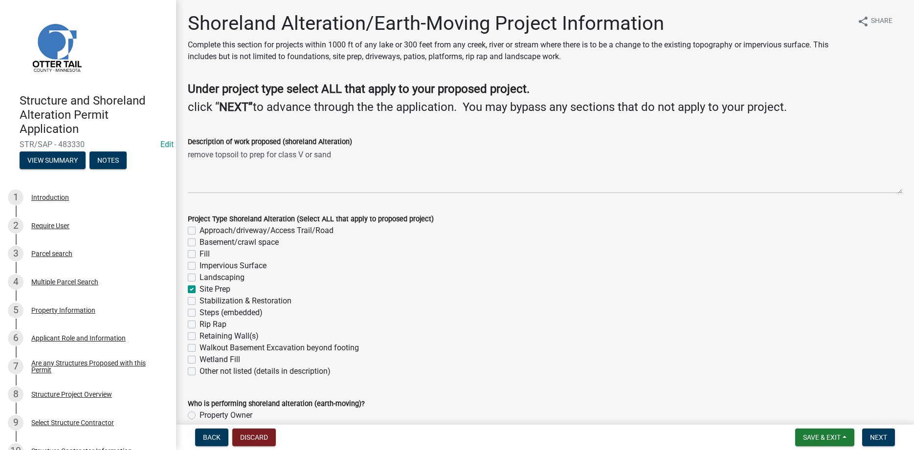
checkbox input "false"
checkbox input "true"
checkbox input "false"
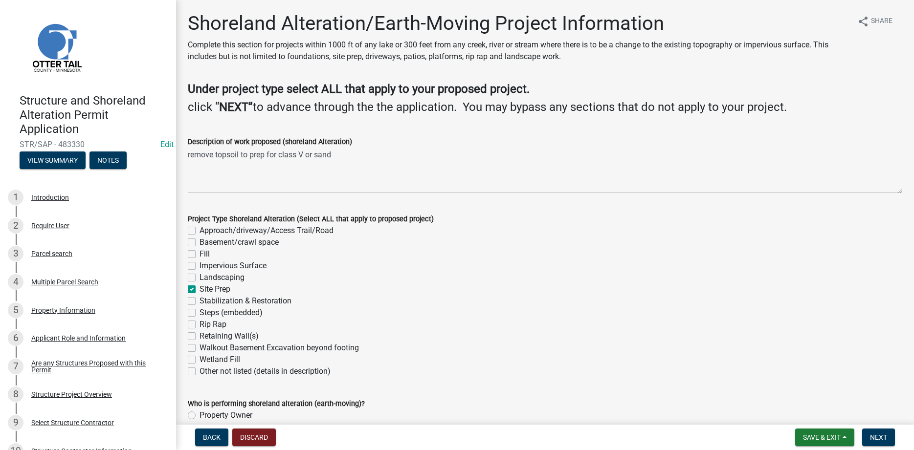
checkbox input "false"
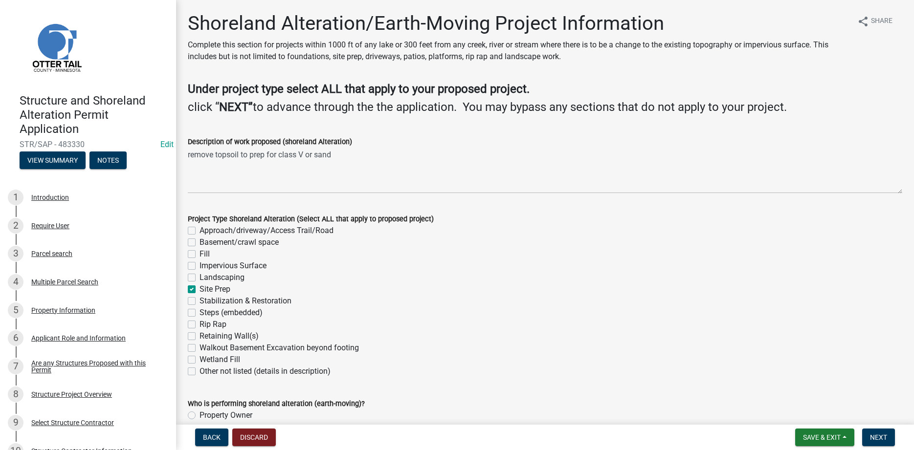
checkbox input "false"
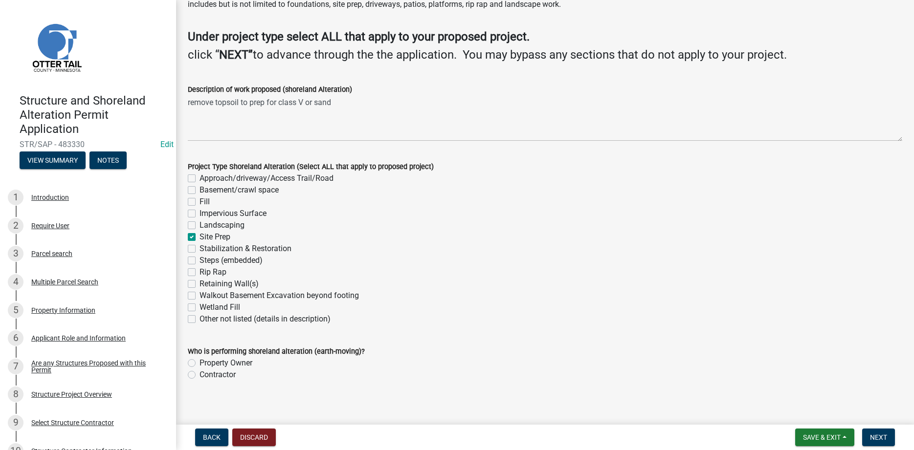
scroll to position [59, 0]
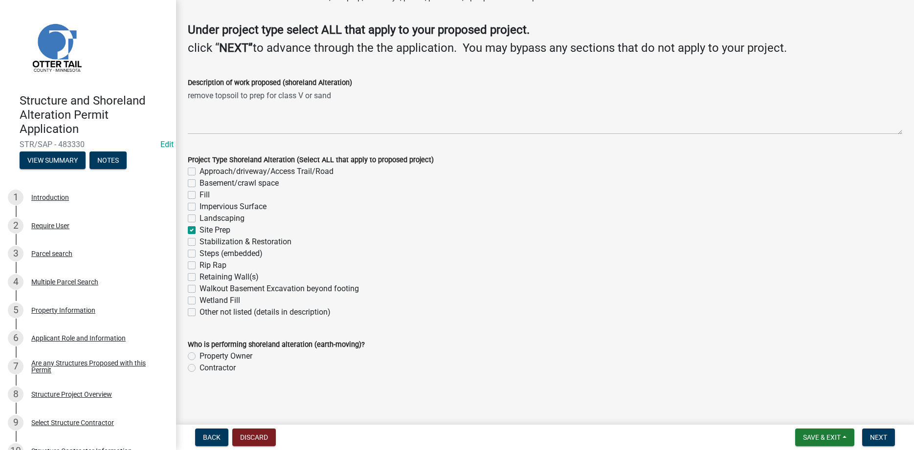
click at [200, 354] on label "Property Owner" at bounding box center [226, 357] width 53 height 12
click at [200, 354] on input "Property Owner" at bounding box center [203, 354] width 6 height 6
radio input "true"
click at [880, 438] on span "Next" at bounding box center [878, 438] width 17 height 8
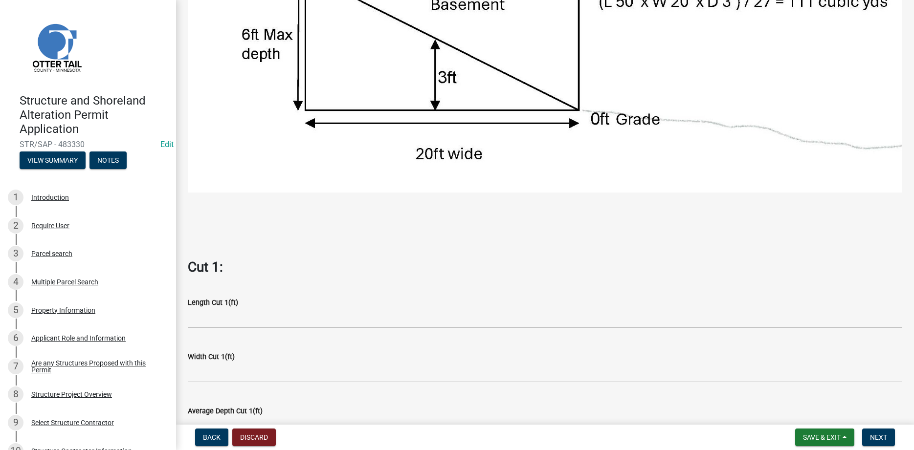
scroll to position [390, 0]
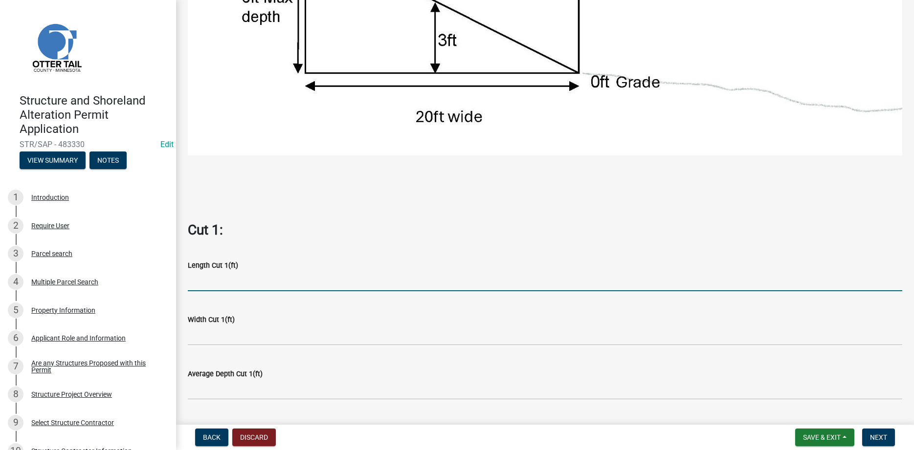
click at [230, 287] on input "text" at bounding box center [545, 281] width 714 height 20
type input "34"
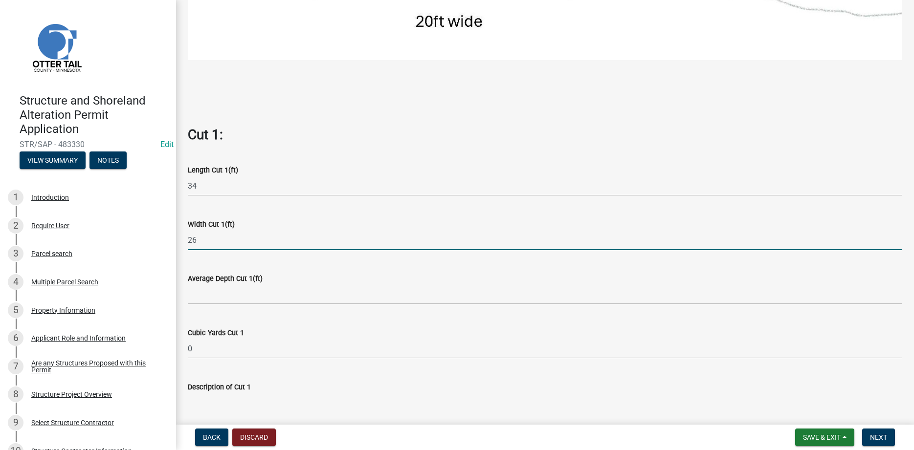
scroll to position [557, 0]
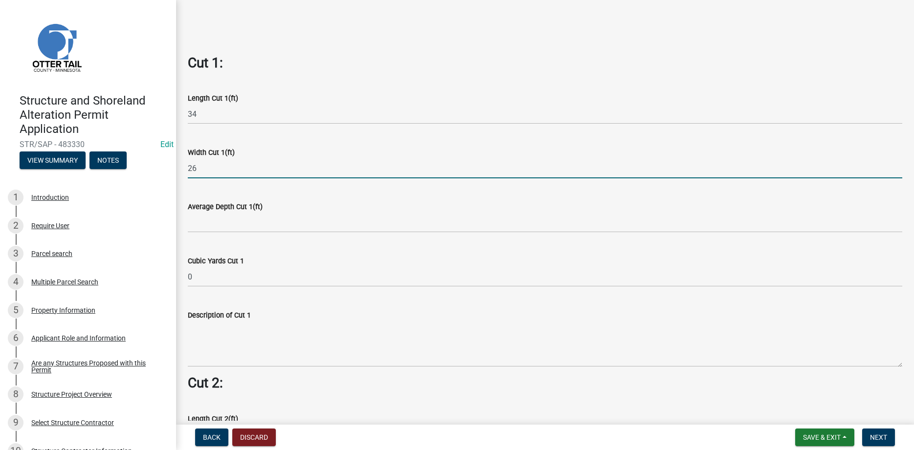
type input "26"
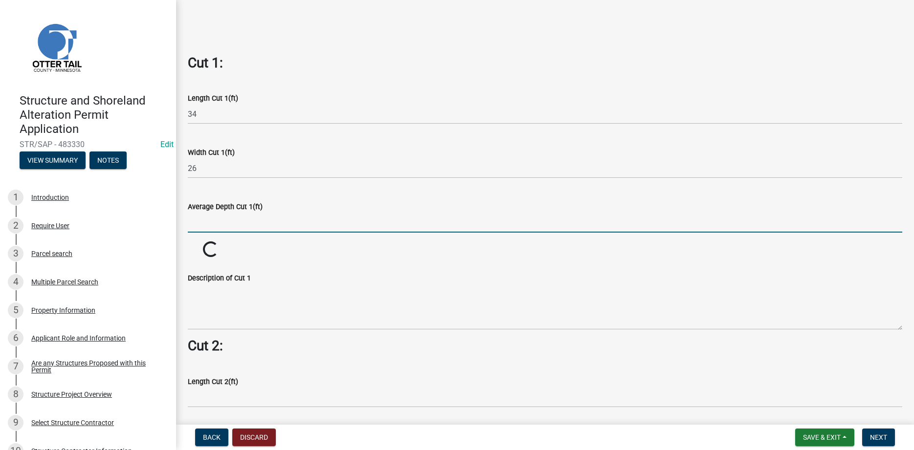
click at [199, 227] on input "text" at bounding box center [545, 223] width 714 height 20
drag, startPoint x: 216, startPoint y: 224, endPoint x: 179, endPoint y: 221, distance: 37.3
click at [188, 221] on input "0.5" at bounding box center [545, 223] width 714 height 20
type input "1"
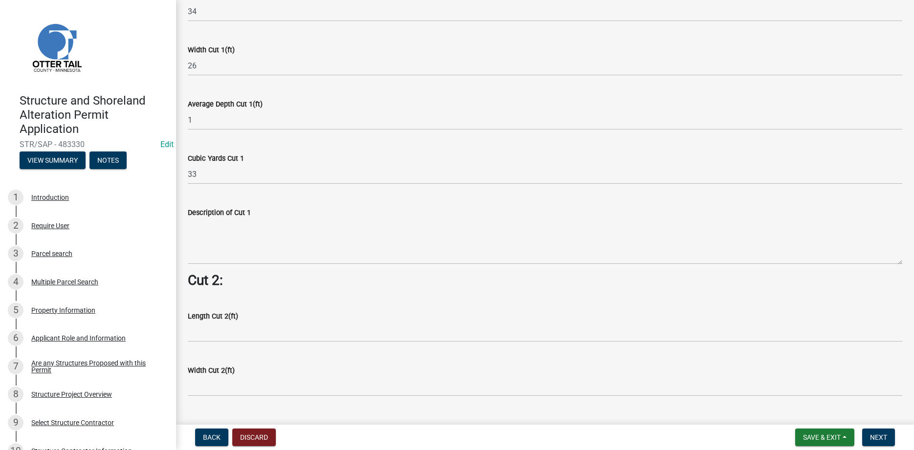
scroll to position [669, 0]
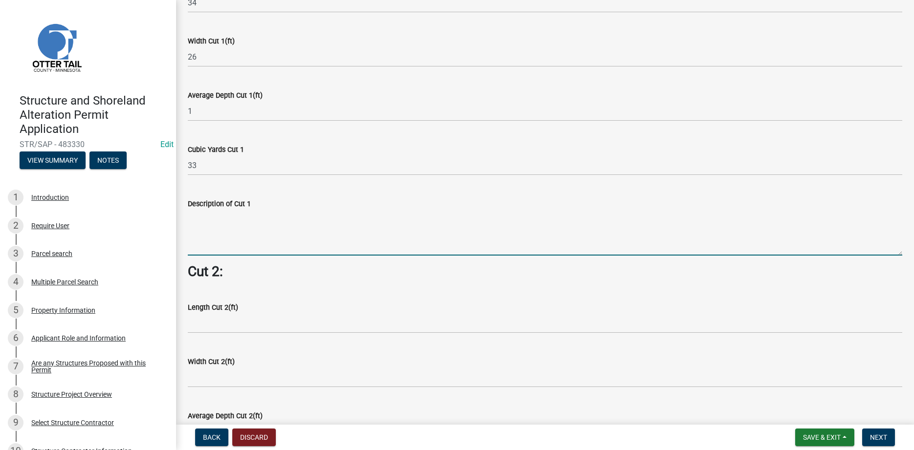
click at [240, 234] on textarea "Description of Cut 1" at bounding box center [545, 233] width 714 height 46
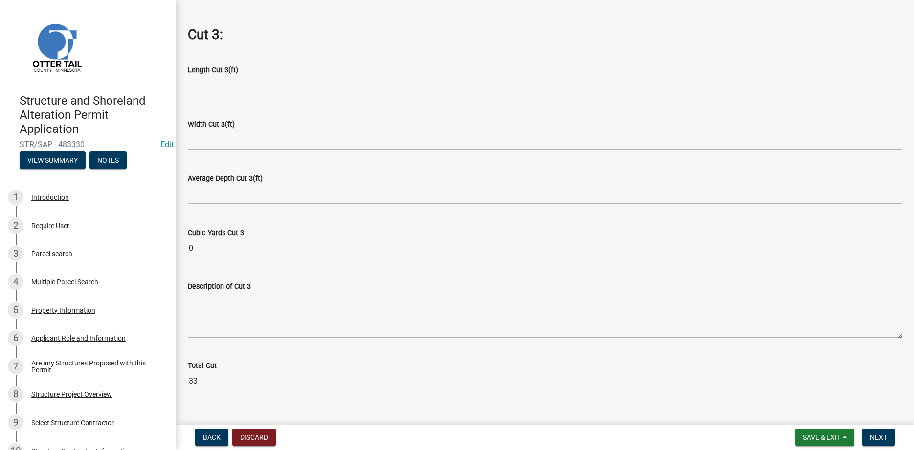
scroll to position [1244, 0]
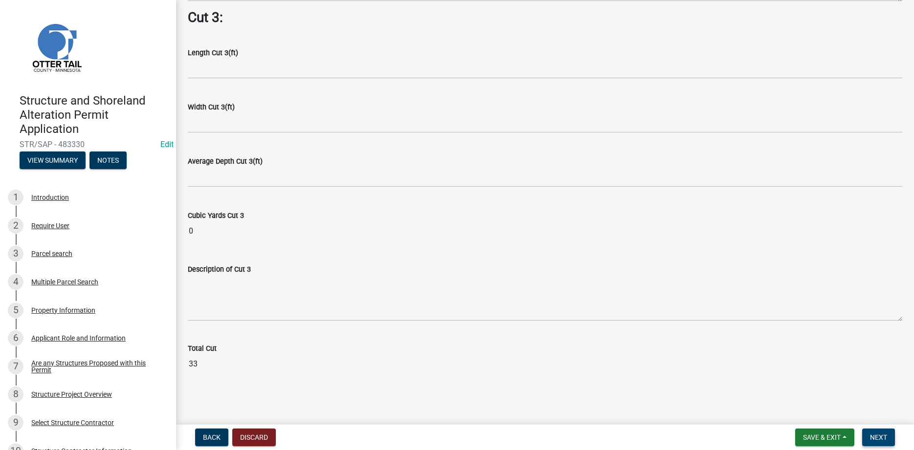
type textarea "remove topsoil to be used as backfill"
click at [875, 434] on span "Next" at bounding box center [878, 438] width 17 height 8
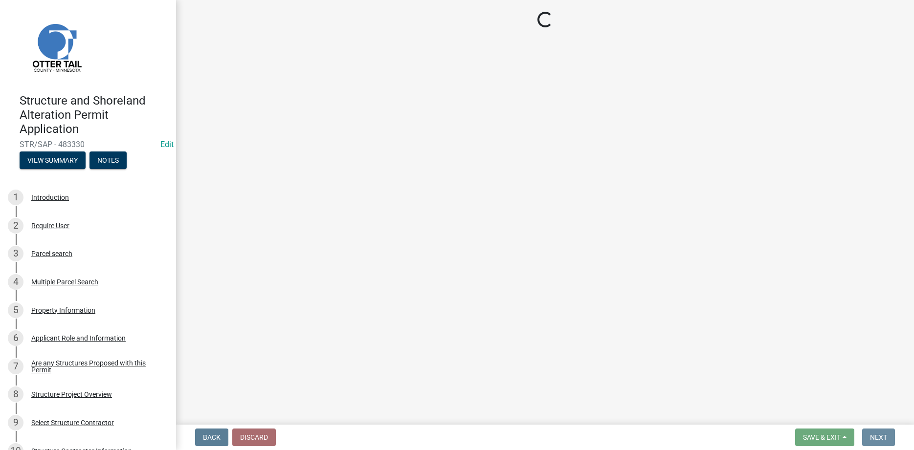
scroll to position [0, 0]
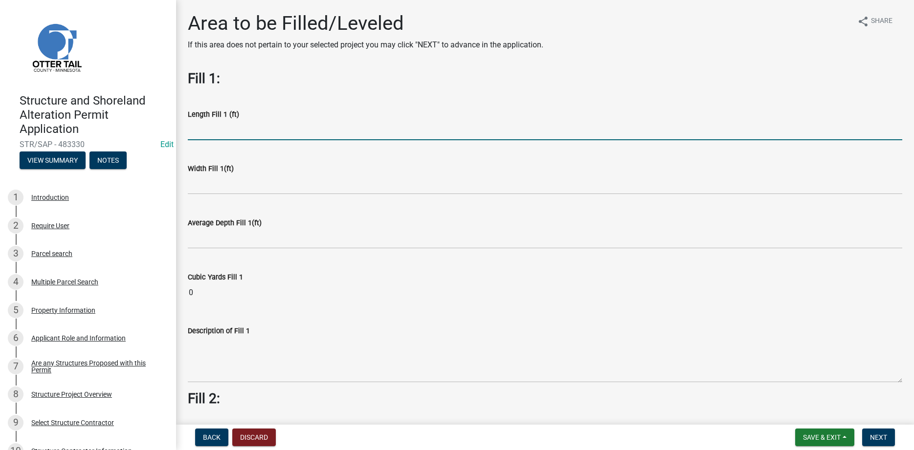
click at [224, 133] on input "text" at bounding box center [545, 130] width 714 height 20
type input "34"
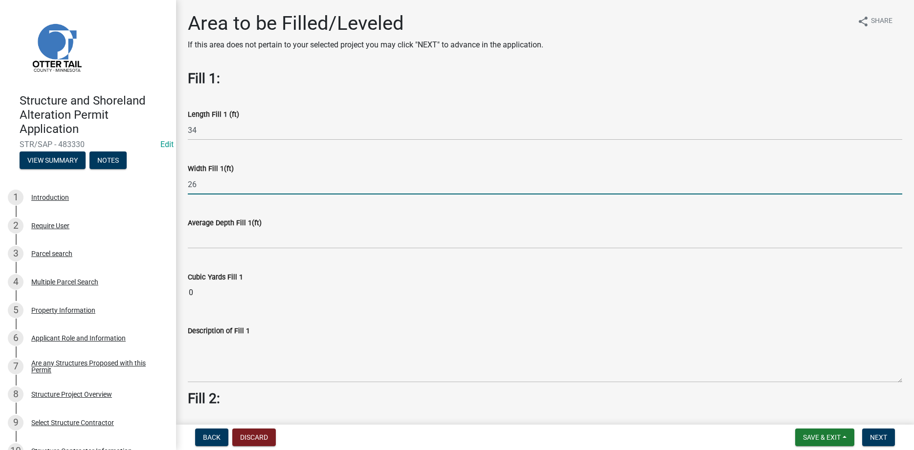
type input "26"
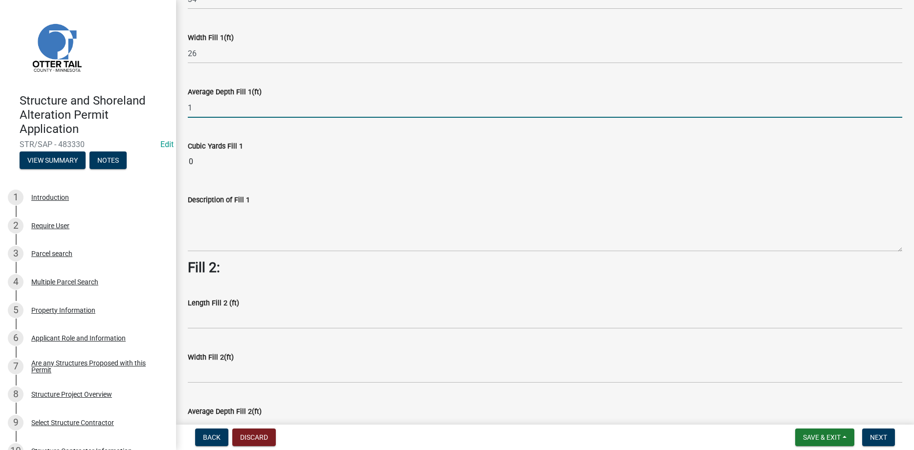
scroll to position [167, 0]
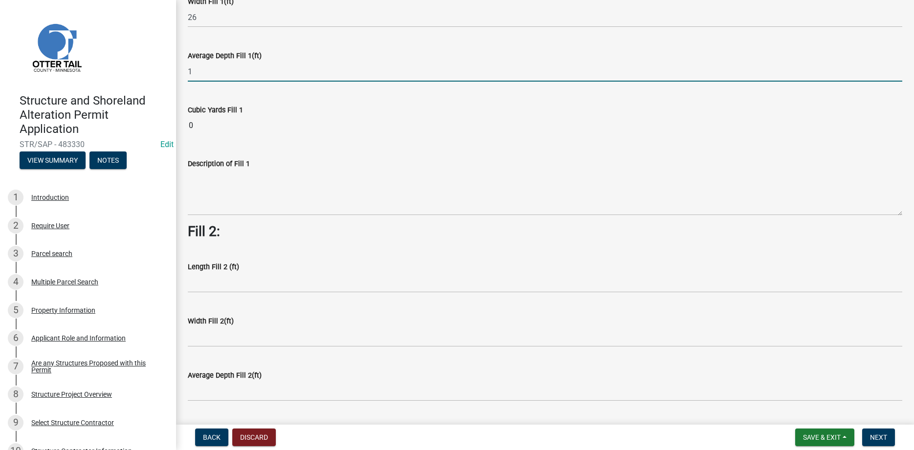
type input "1"
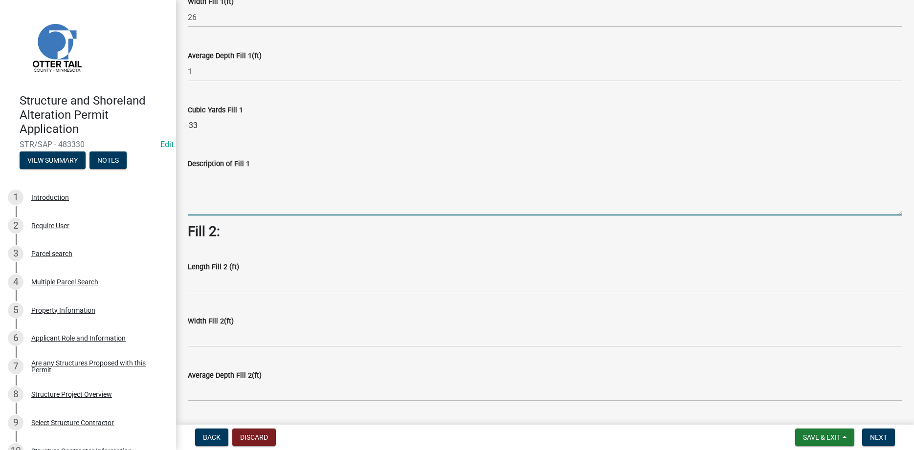
click at [223, 184] on textarea "Description of Fill 1" at bounding box center [545, 193] width 714 height 46
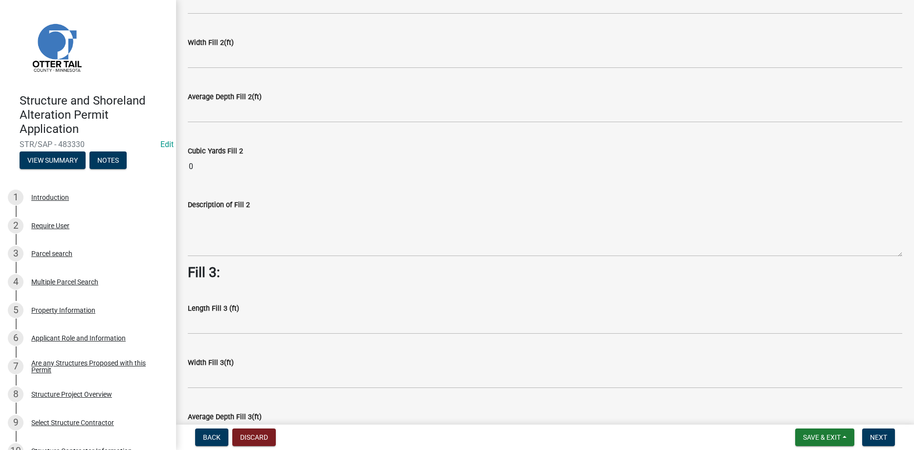
scroll to position [702, 0]
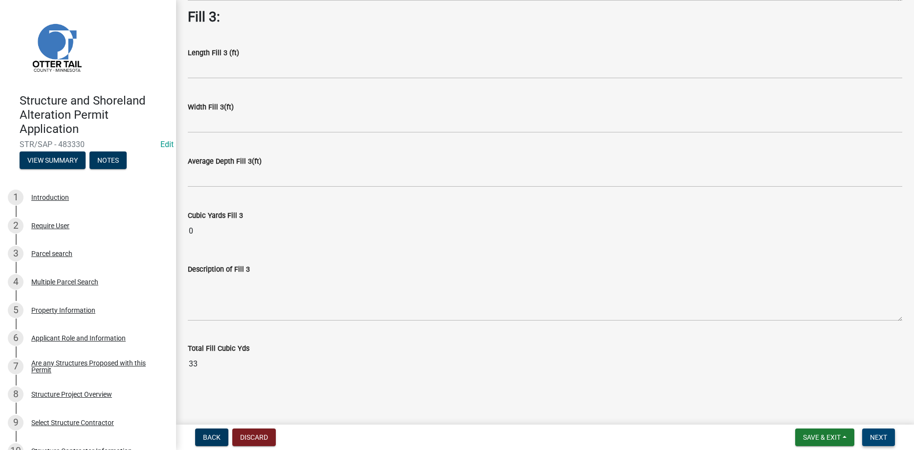
type textarea "base material for under slab"
click at [883, 437] on span "Next" at bounding box center [878, 438] width 17 height 8
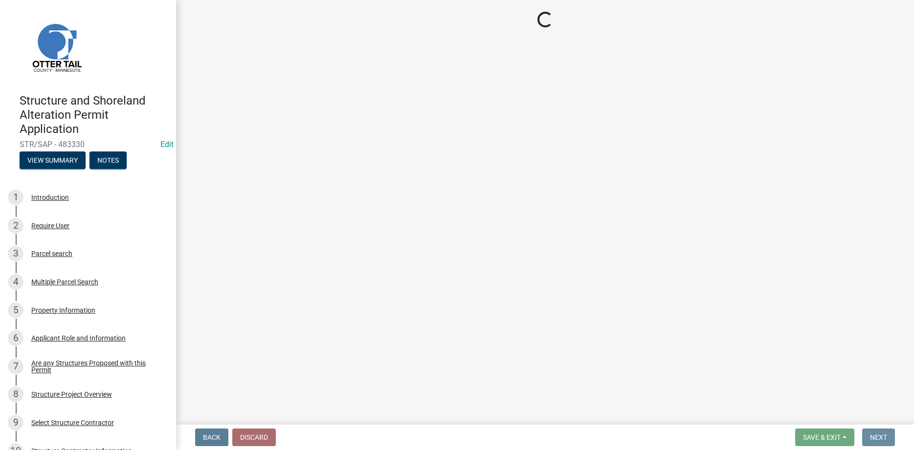
scroll to position [0, 0]
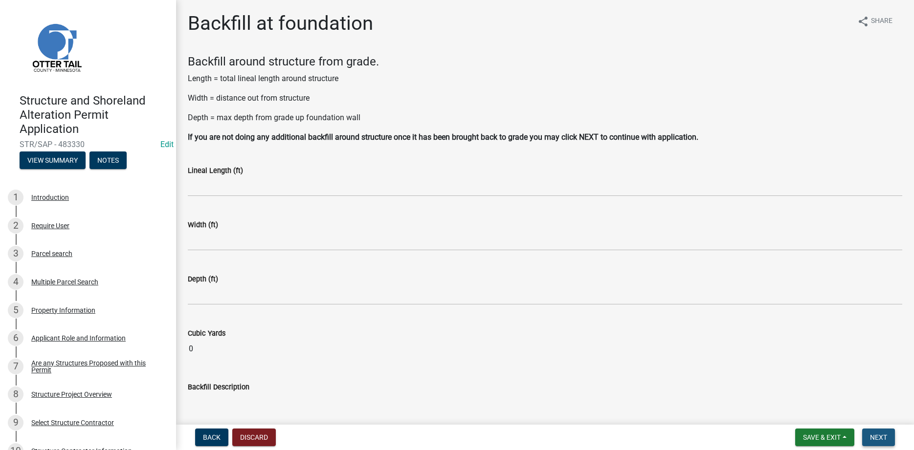
click at [874, 433] on button "Next" at bounding box center [878, 438] width 33 height 18
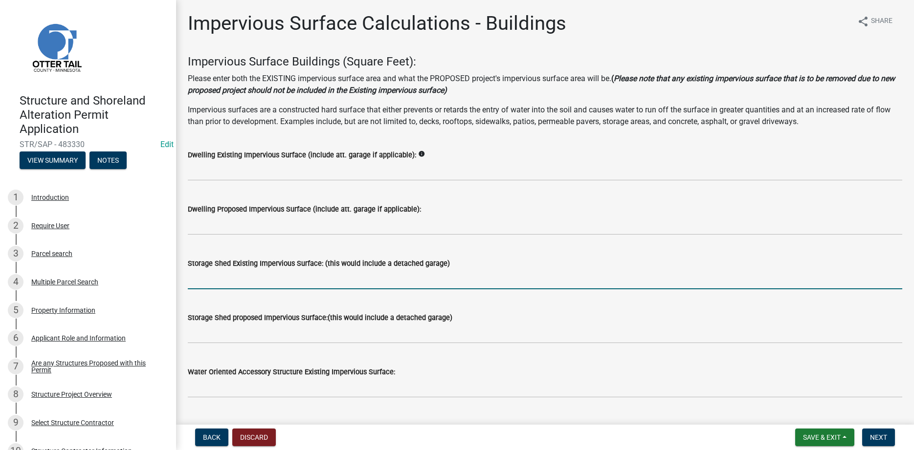
click at [232, 285] on input "text" at bounding box center [545, 279] width 714 height 20
type input "96"
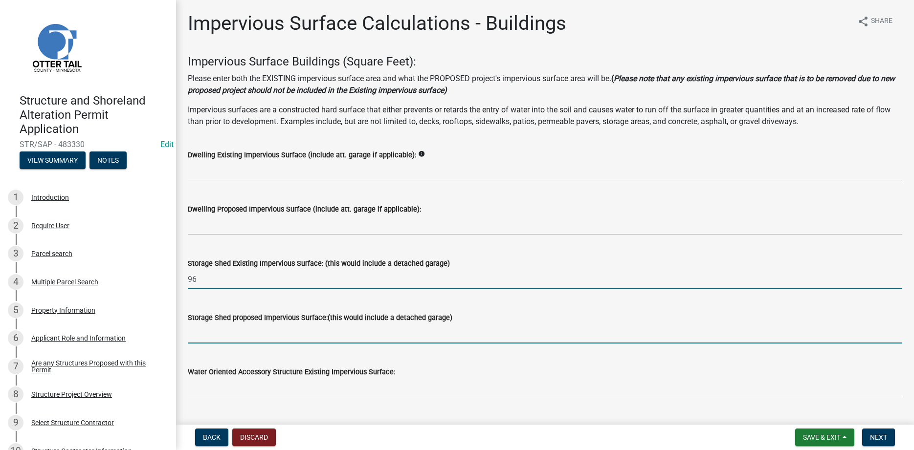
click at [206, 331] on input "text" at bounding box center [545, 334] width 714 height 20
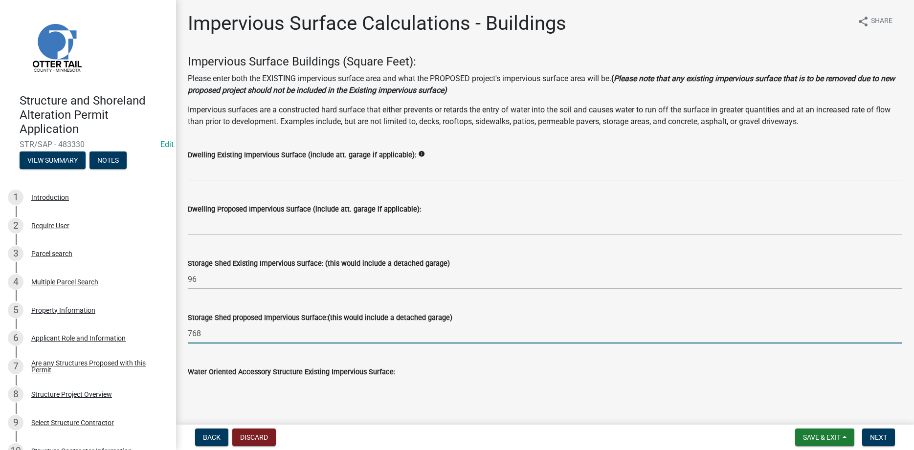
type input "768"
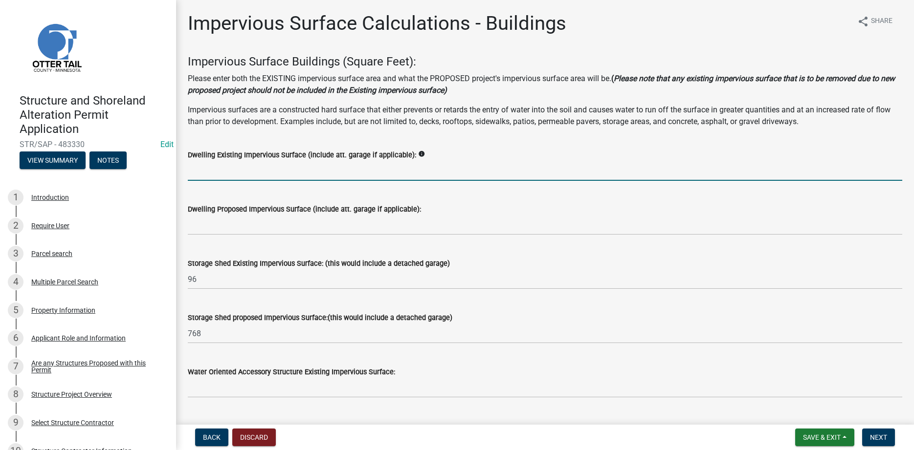
click at [230, 176] on input "text" at bounding box center [545, 171] width 714 height 20
type input "1440"
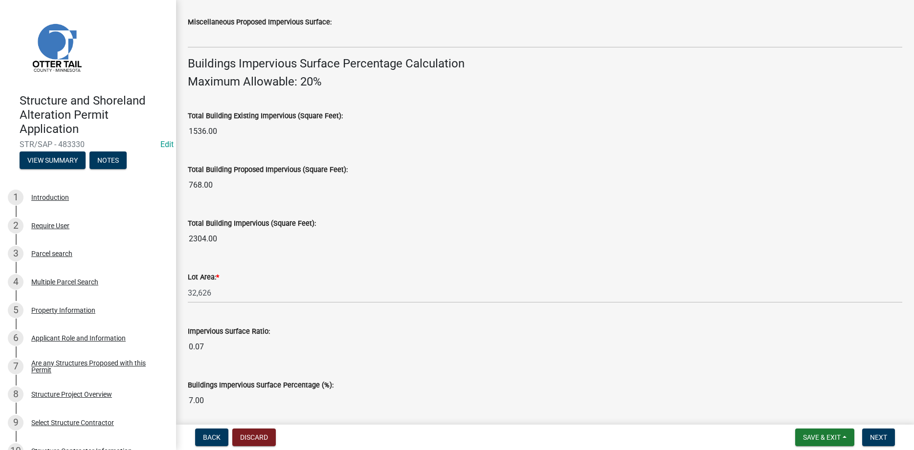
scroll to position [658, 0]
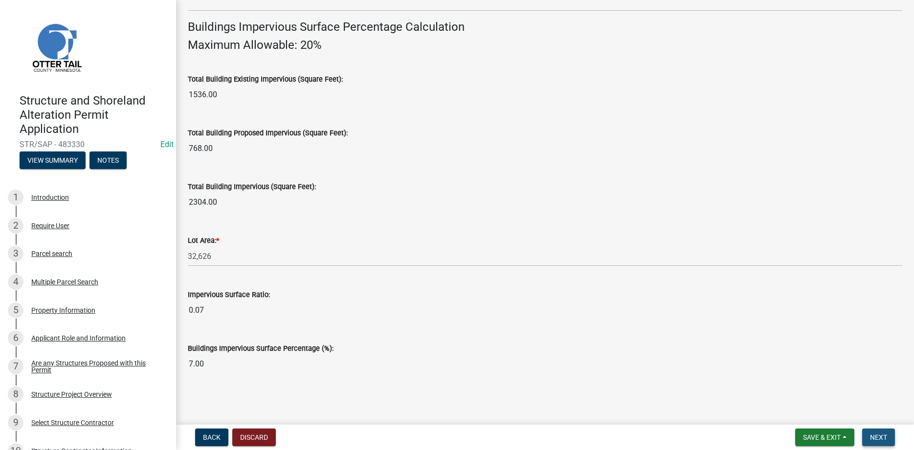
click at [883, 440] on span "Next" at bounding box center [878, 438] width 17 height 8
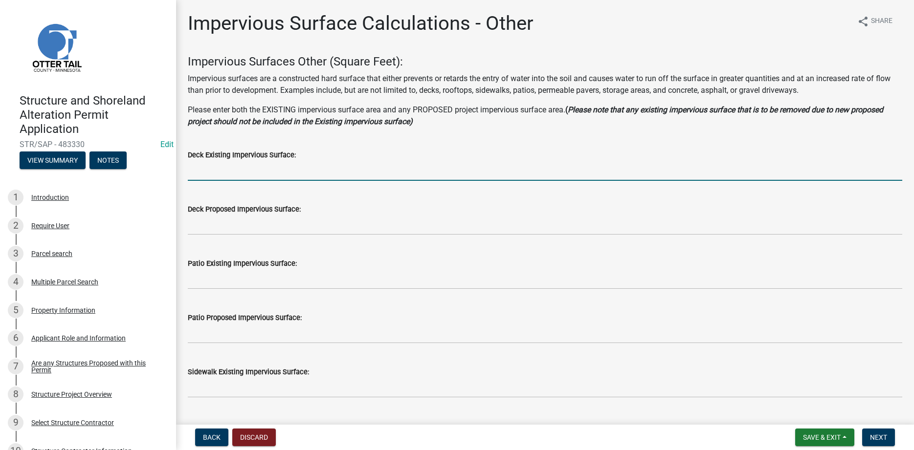
click at [219, 169] on input "text" at bounding box center [545, 171] width 714 height 20
type input "254"
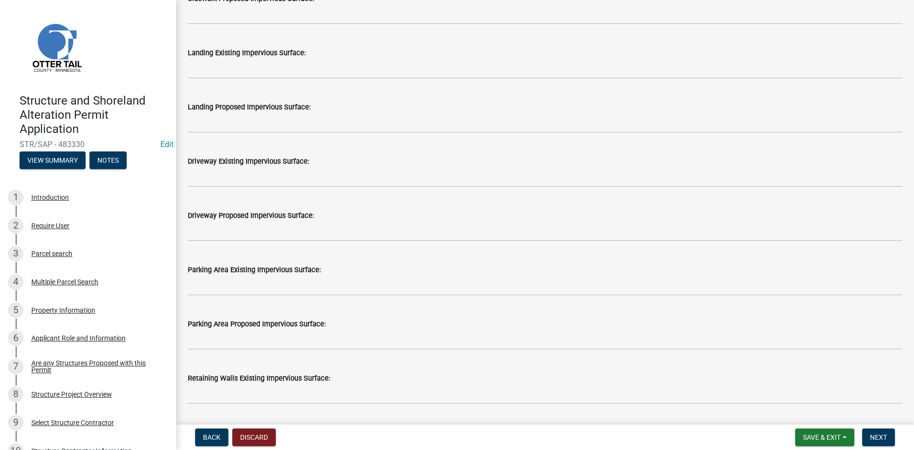
scroll to position [446, 0]
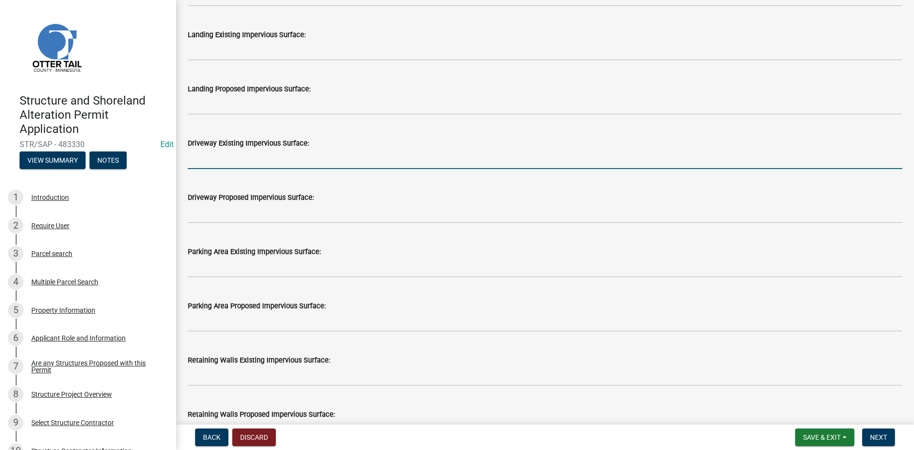
click at [225, 159] on input "text" at bounding box center [545, 159] width 714 height 20
drag, startPoint x: 215, startPoint y: 164, endPoint x: 168, endPoint y: 162, distance: 46.5
click at [188, 162] on input "1309" at bounding box center [545, 159] width 714 height 20
type input "1414"
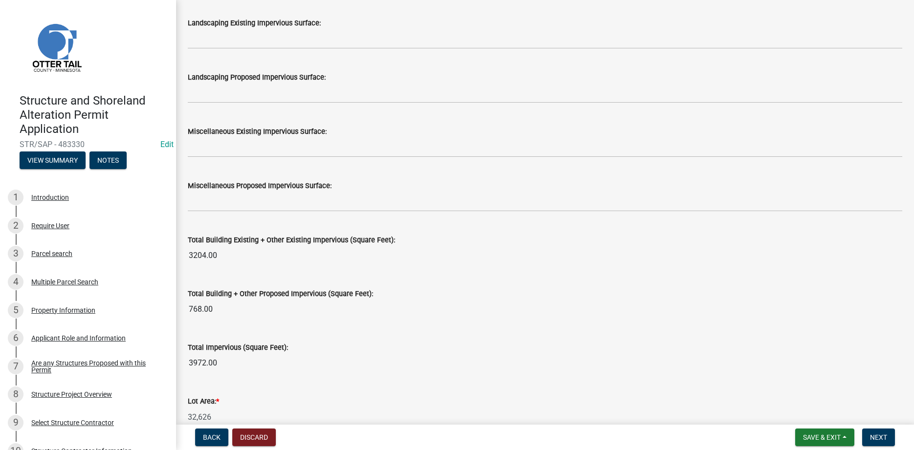
scroll to position [1053, 0]
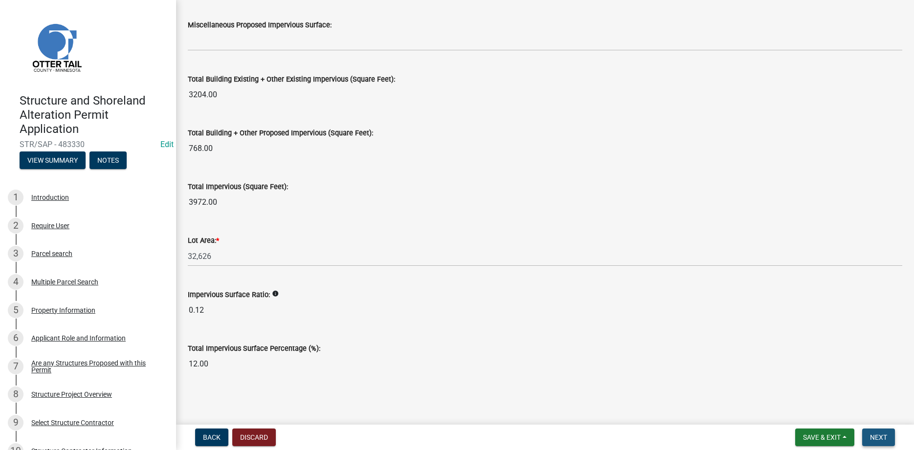
click at [876, 436] on span "Next" at bounding box center [878, 438] width 17 height 8
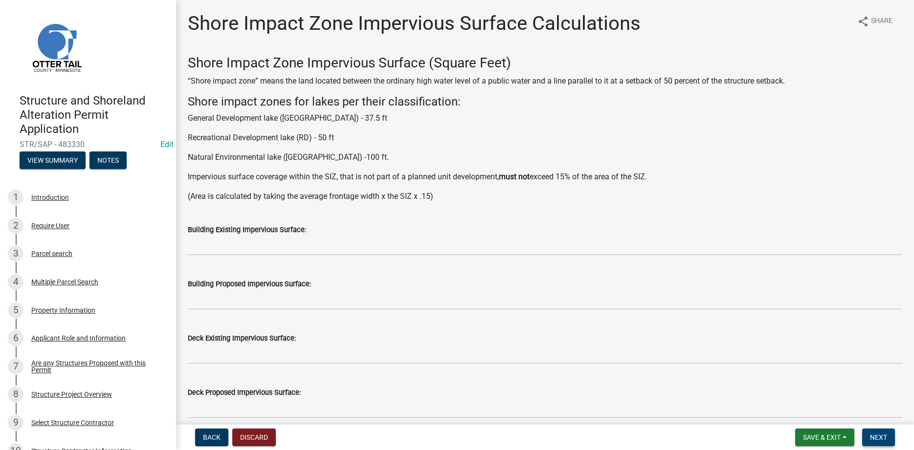
click at [877, 435] on span "Next" at bounding box center [878, 438] width 17 height 8
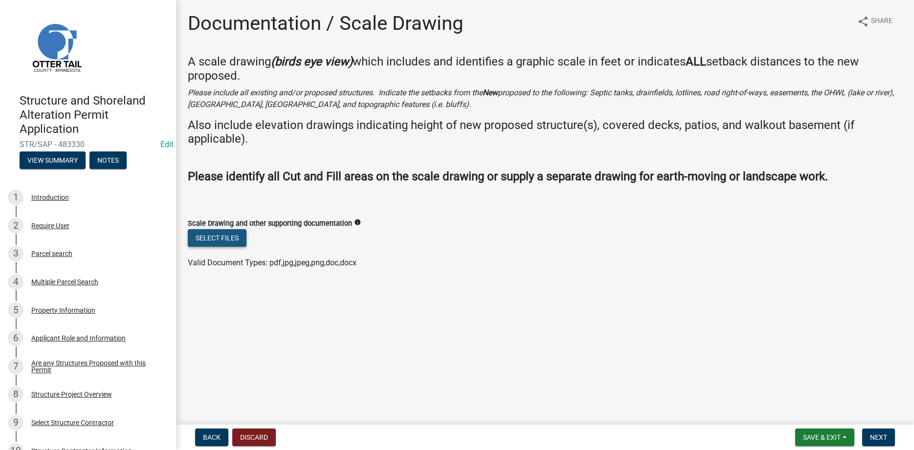
click at [226, 242] on button "Select files" at bounding box center [217, 238] width 59 height 18
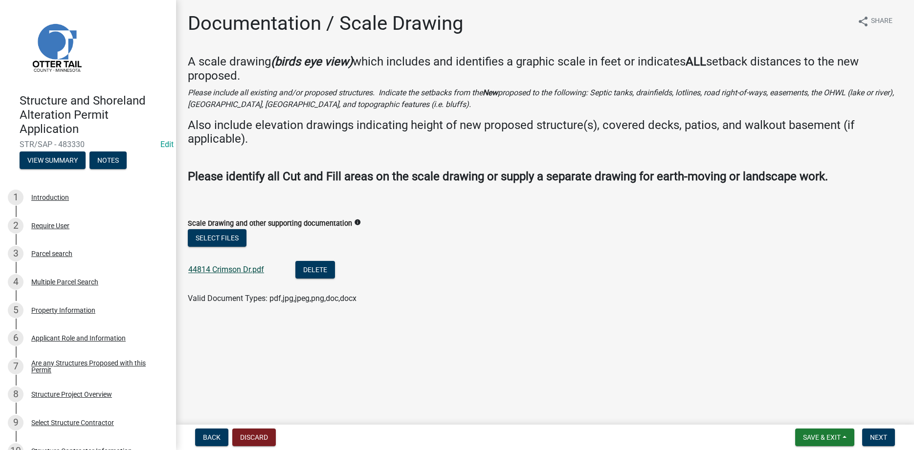
click at [239, 273] on link "44814 Crimson Dr.pdf" at bounding box center [226, 269] width 76 height 9
click at [877, 434] on span "Next" at bounding box center [878, 438] width 17 height 8
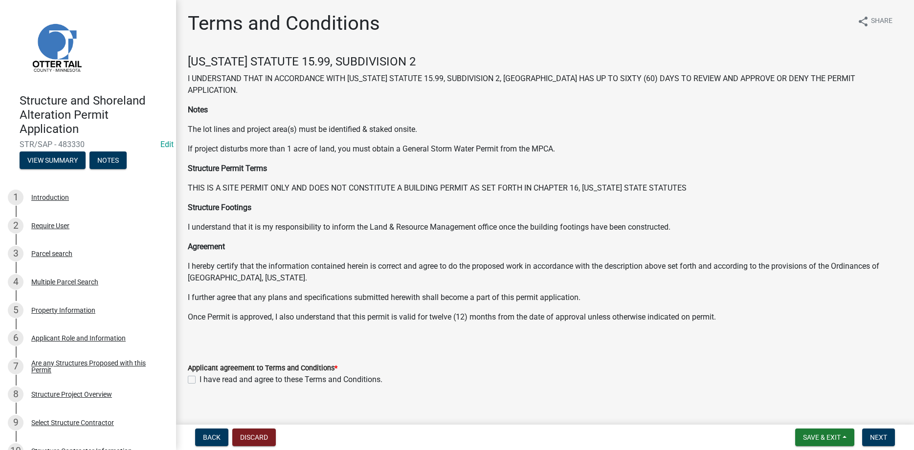
scroll to position [12, 0]
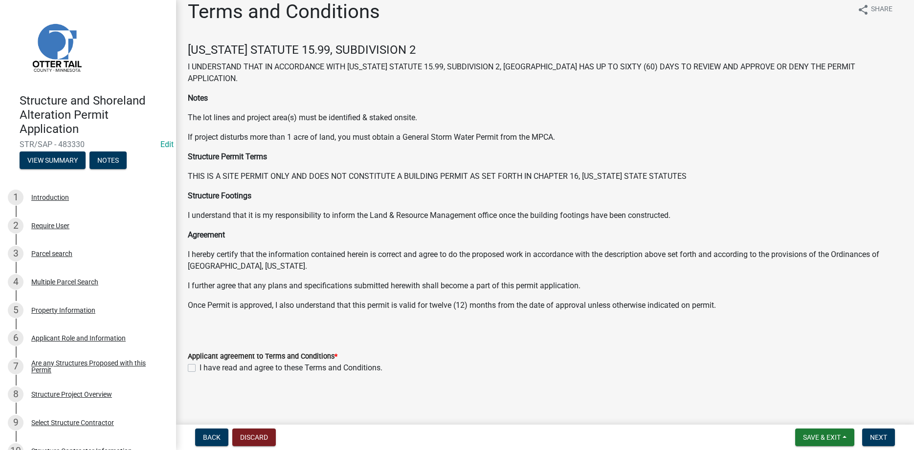
click at [200, 369] on label "I have read and agree to these Terms and Conditions." at bounding box center [291, 368] width 183 height 12
click at [200, 369] on input "I have read and agree to these Terms and Conditions." at bounding box center [203, 365] width 6 height 6
checkbox input "true"
click at [879, 441] on span "Next" at bounding box center [878, 438] width 17 height 8
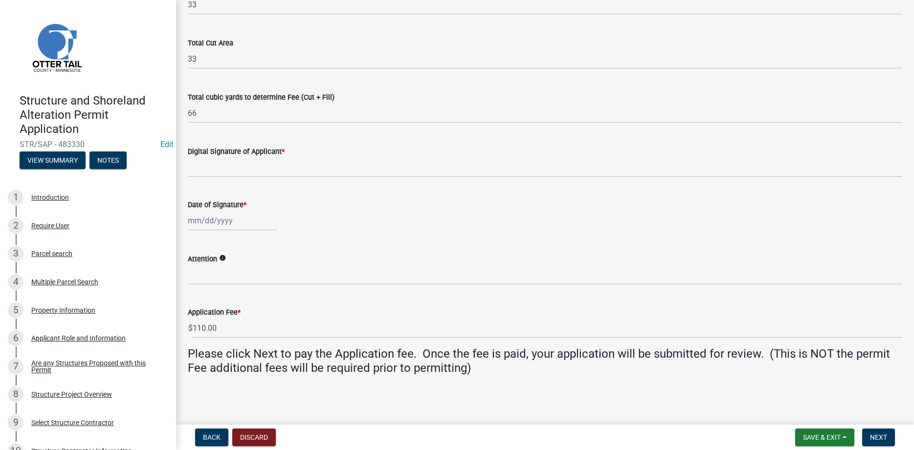
scroll to position [156, 0]
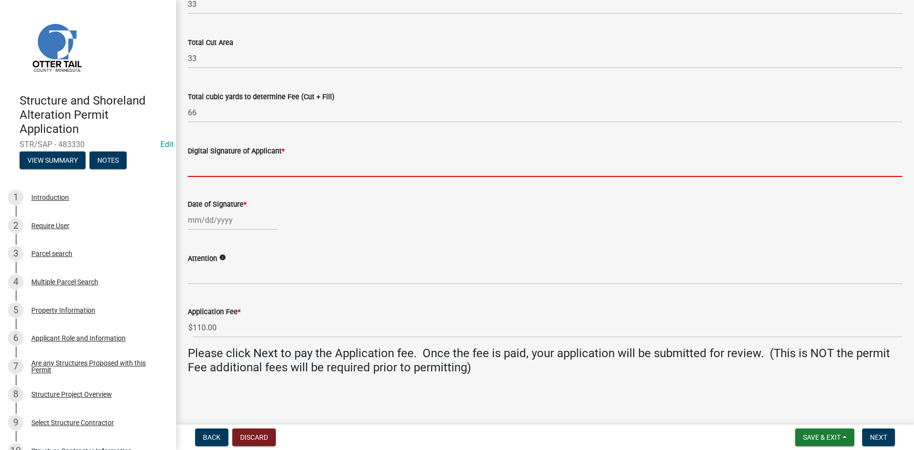
click at [231, 172] on input "Digital Signature of Applicant *" at bounding box center [545, 167] width 714 height 20
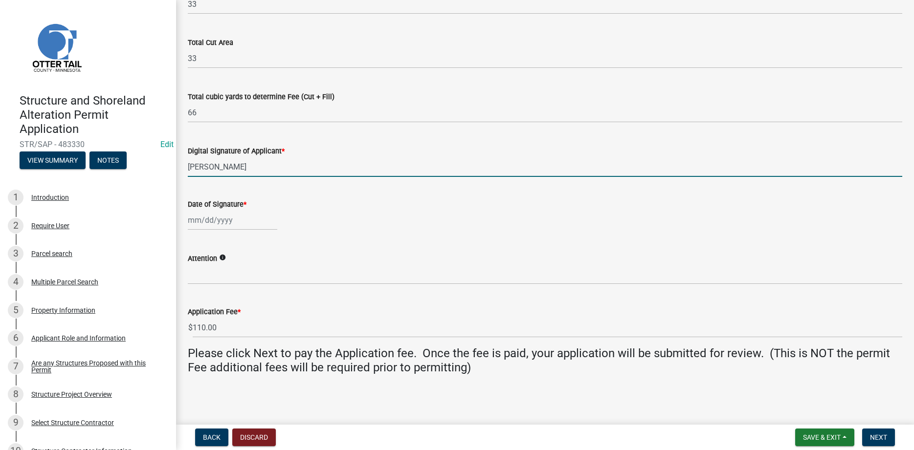
type input "[PERSON_NAME]"
click at [232, 223] on input "Date of Signature *" at bounding box center [232, 220] width 89 height 20
select select "9"
select select "2025"
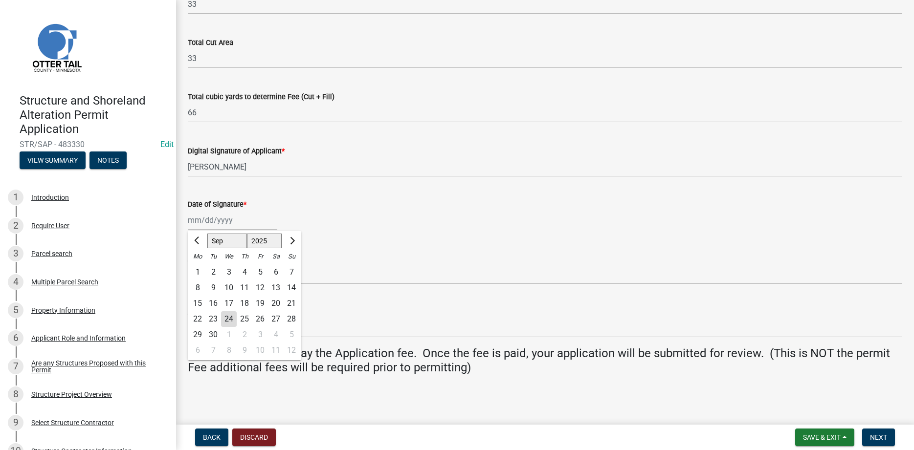
click at [223, 322] on div "24" at bounding box center [229, 320] width 16 height 16
type input "[DATE]"
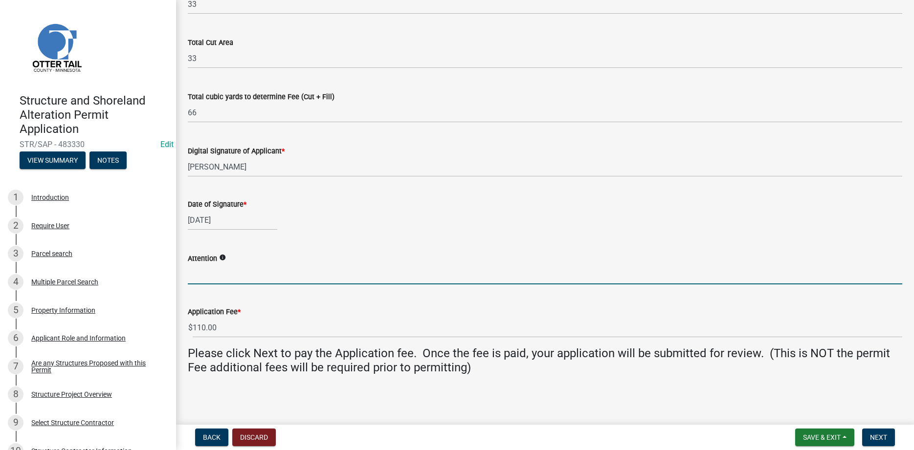
click at [256, 273] on input "Attention" at bounding box center [545, 275] width 714 height 20
type input "[PERSON_NAME]"
click at [888, 438] on button "Next" at bounding box center [878, 438] width 33 height 18
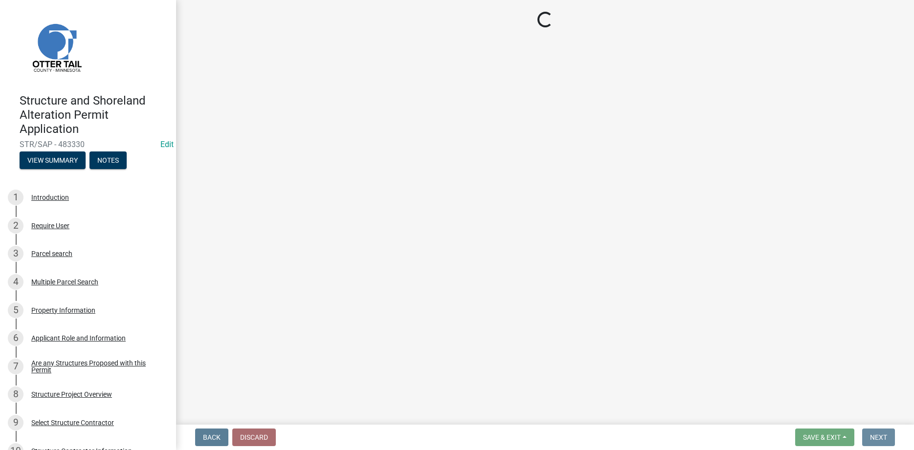
scroll to position [0, 0]
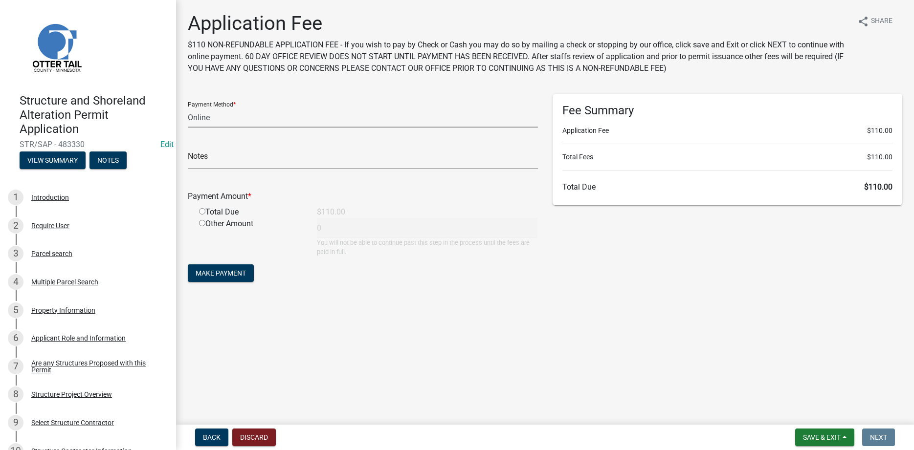
click at [188, 108] on select "Credit Card POS Check Cash Online" at bounding box center [363, 118] width 350 height 20
select select "1: 0"
click option "Check" at bounding box center [0, 0] width 0 height 0
click at [228, 160] on input "text" at bounding box center [363, 159] width 350 height 20
type input "3892"
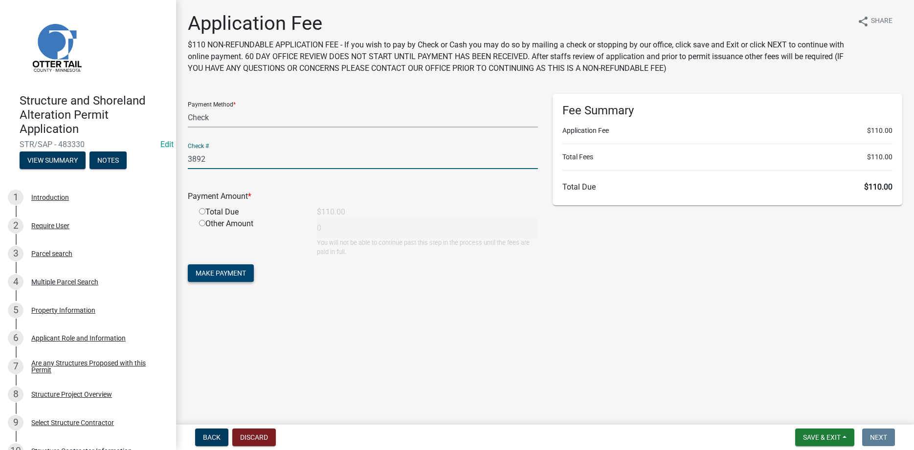
click at [223, 272] on span "Make Payment" at bounding box center [221, 273] width 50 height 8
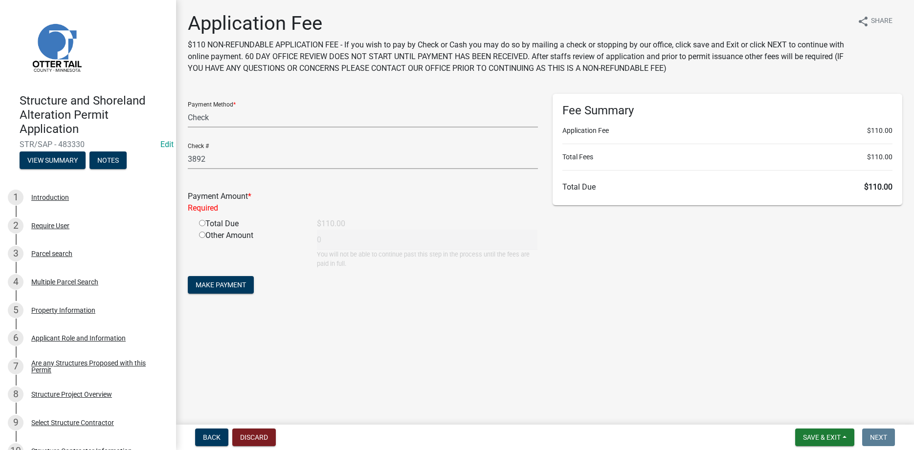
click at [203, 226] on input "radio" at bounding box center [202, 223] width 6 height 6
radio input "true"
type input "110"
click at [221, 273] on span "Make Payment" at bounding box center [221, 273] width 50 height 8
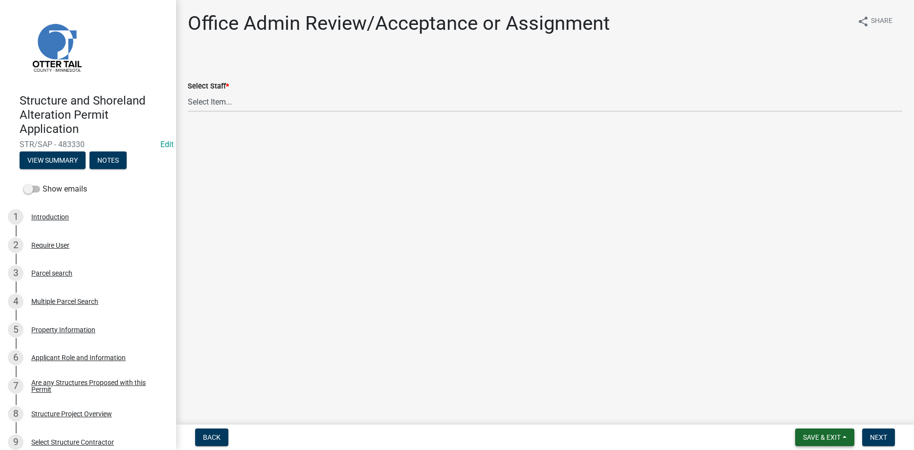
click at [812, 433] on button "Save & Exit" at bounding box center [824, 438] width 59 height 18
click at [800, 412] on button "Save & Exit" at bounding box center [815, 412] width 78 height 23
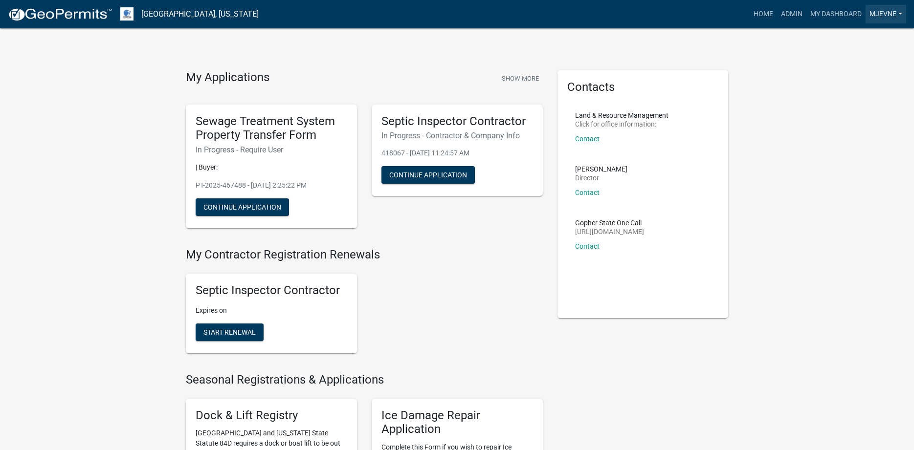
click at [884, 12] on link "MJevne" at bounding box center [886, 14] width 41 height 19
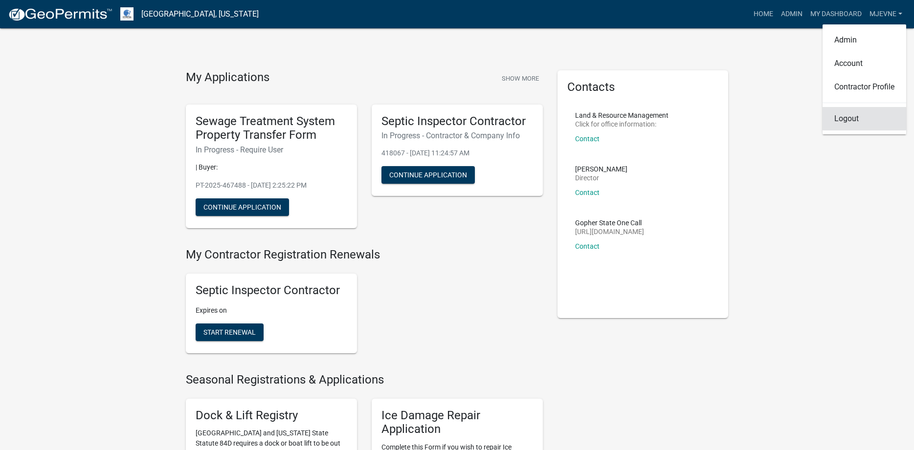
click at [859, 117] on link "Logout" at bounding box center [865, 118] width 84 height 23
